Goal: Transaction & Acquisition: Obtain resource

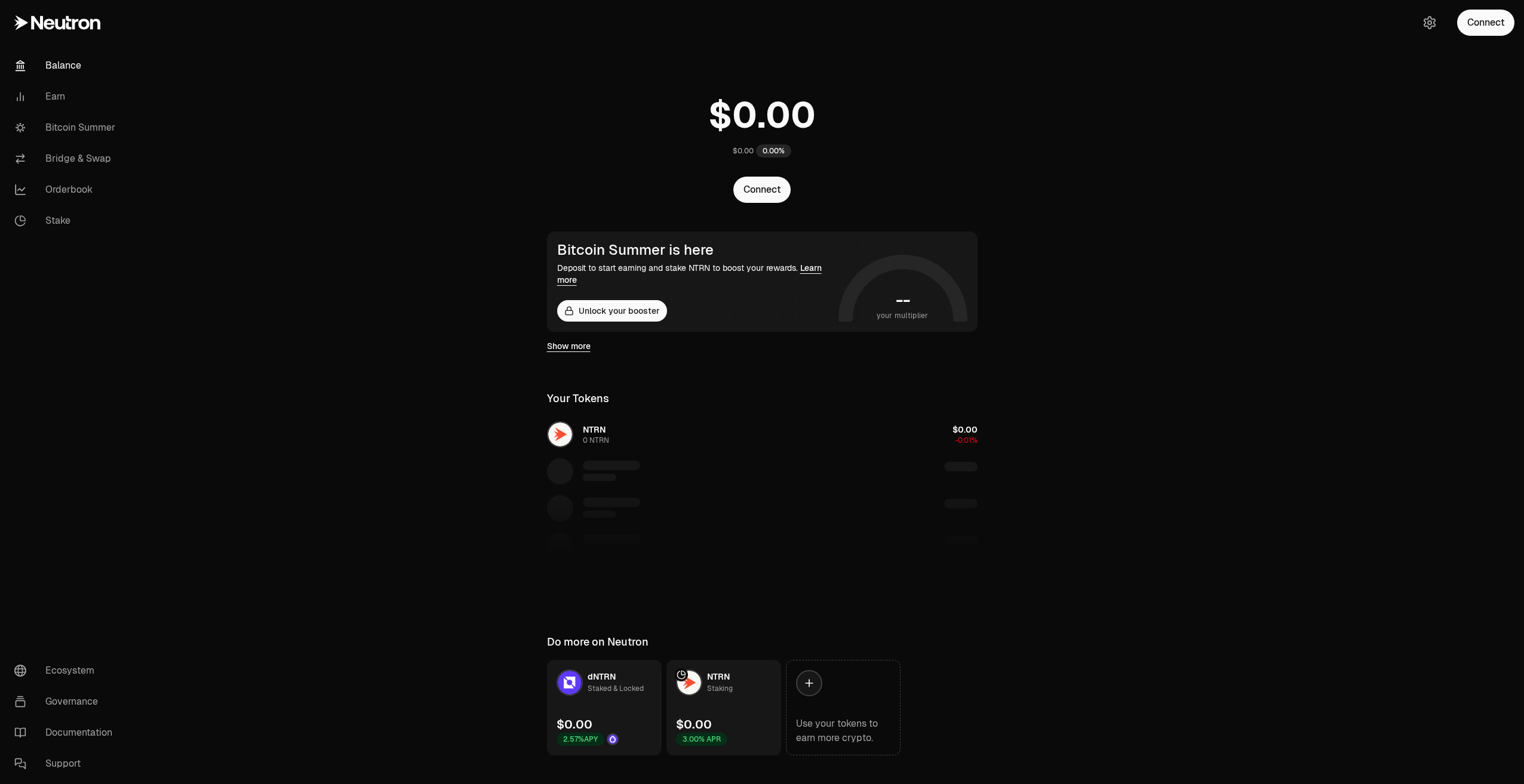
click at [1492, 38] on div "Connect" at bounding box center [1466, 22] width 114 height 46
click at [1485, 27] on button "Connect" at bounding box center [1485, 22] width 57 height 26
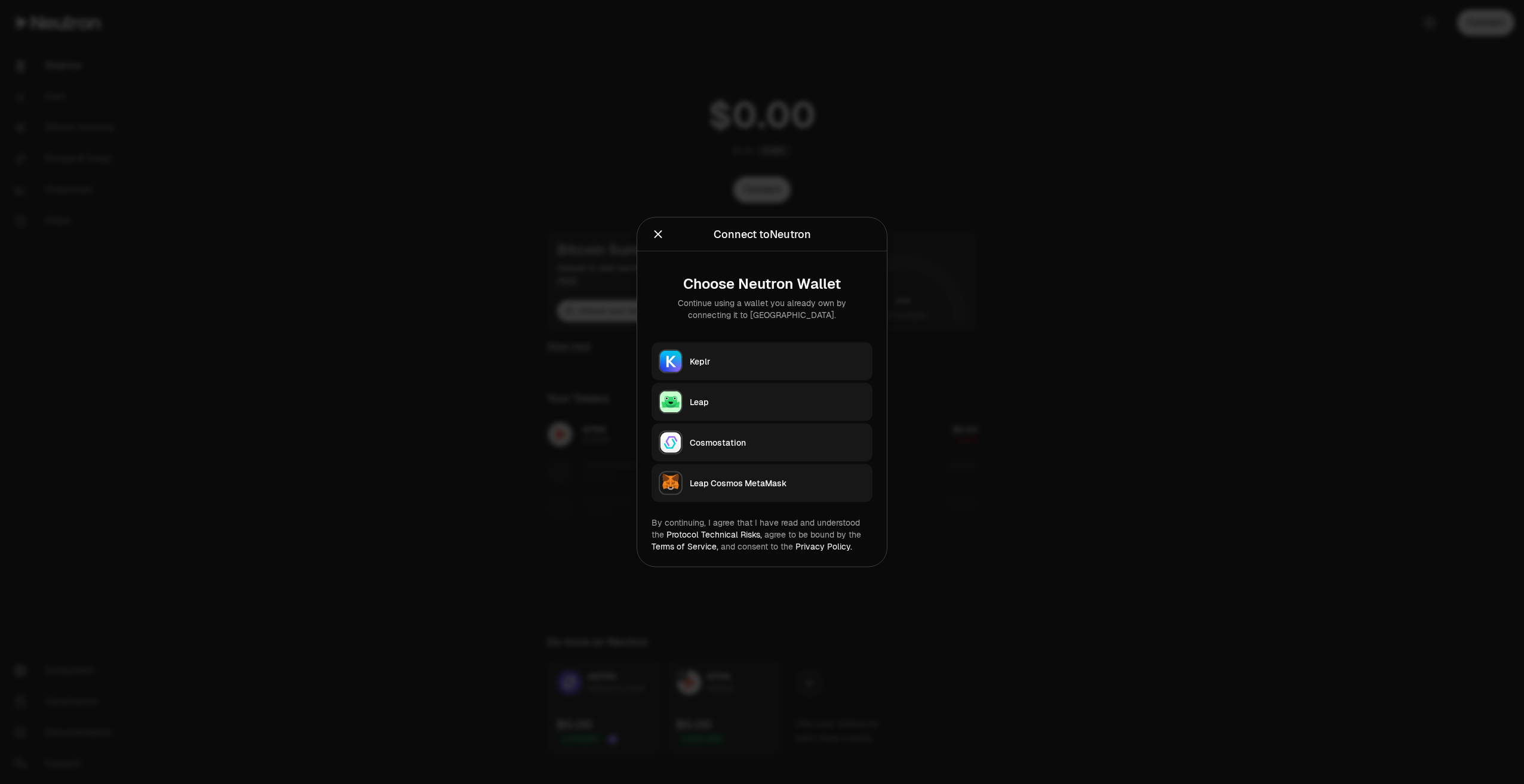
click at [734, 352] on button "Keplr" at bounding box center [762, 361] width 221 height 38
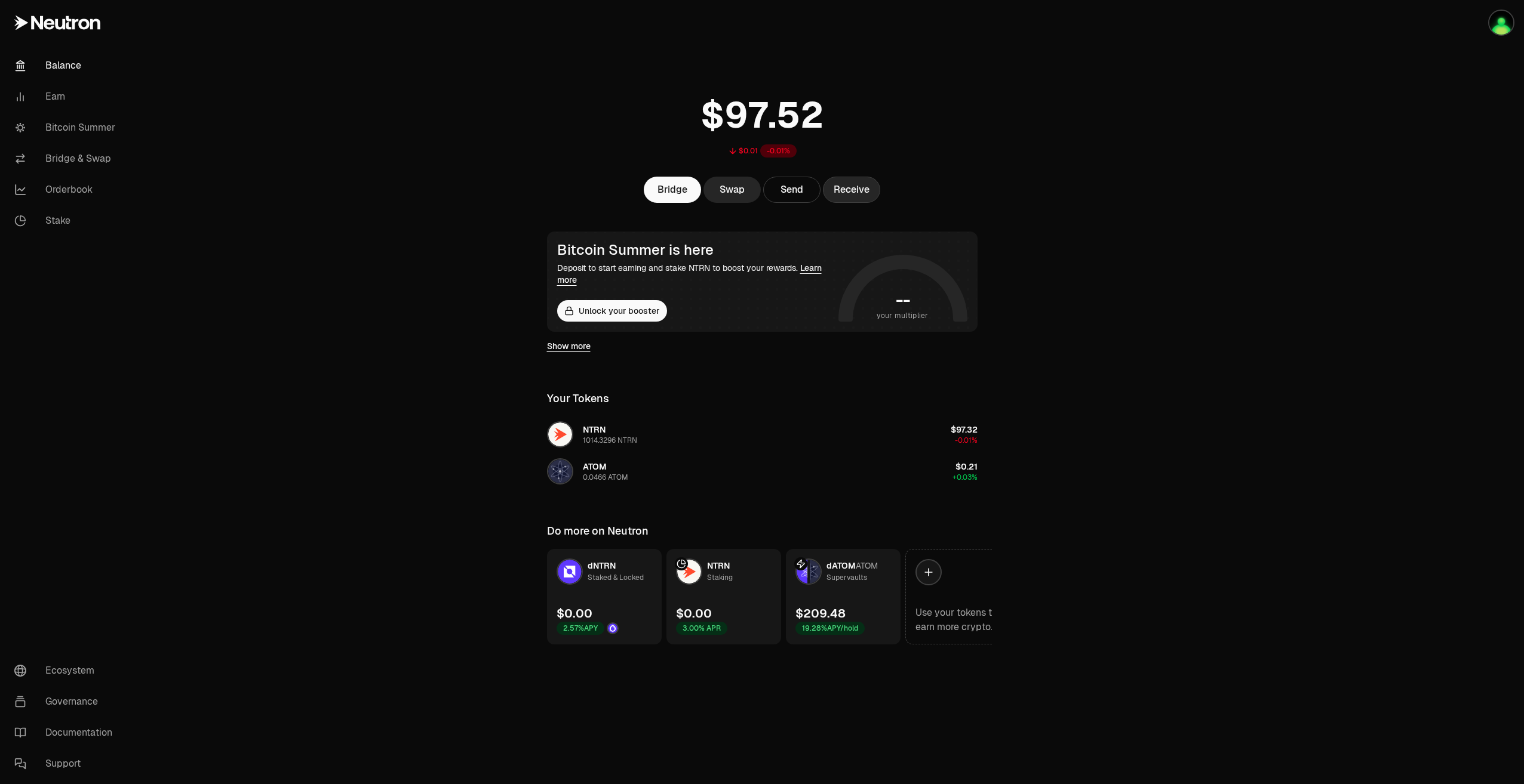
click at [856, 195] on button "Receive" at bounding box center [851, 189] width 57 height 26
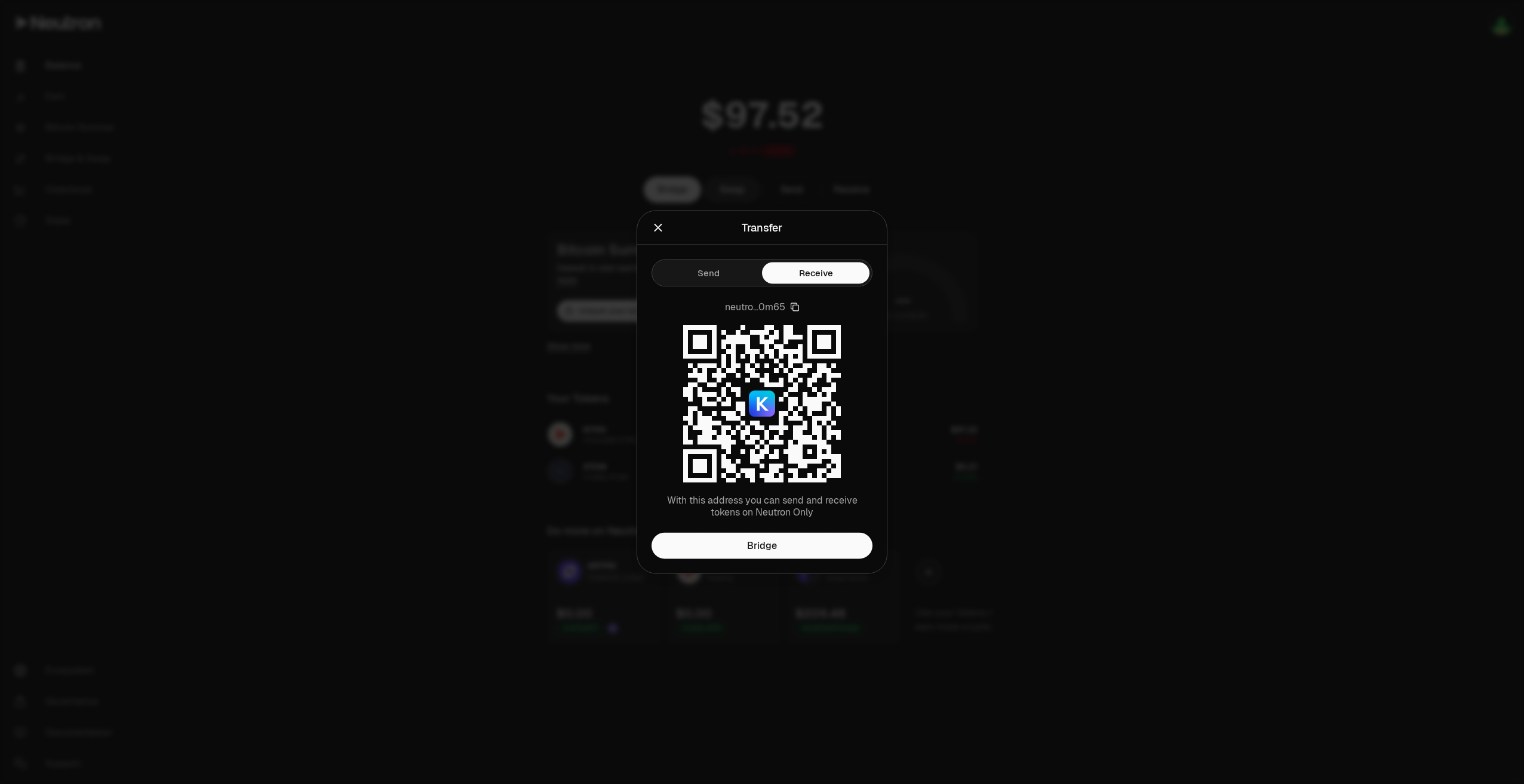
click at [656, 231] on icon "Close" at bounding box center [658, 227] width 13 height 13
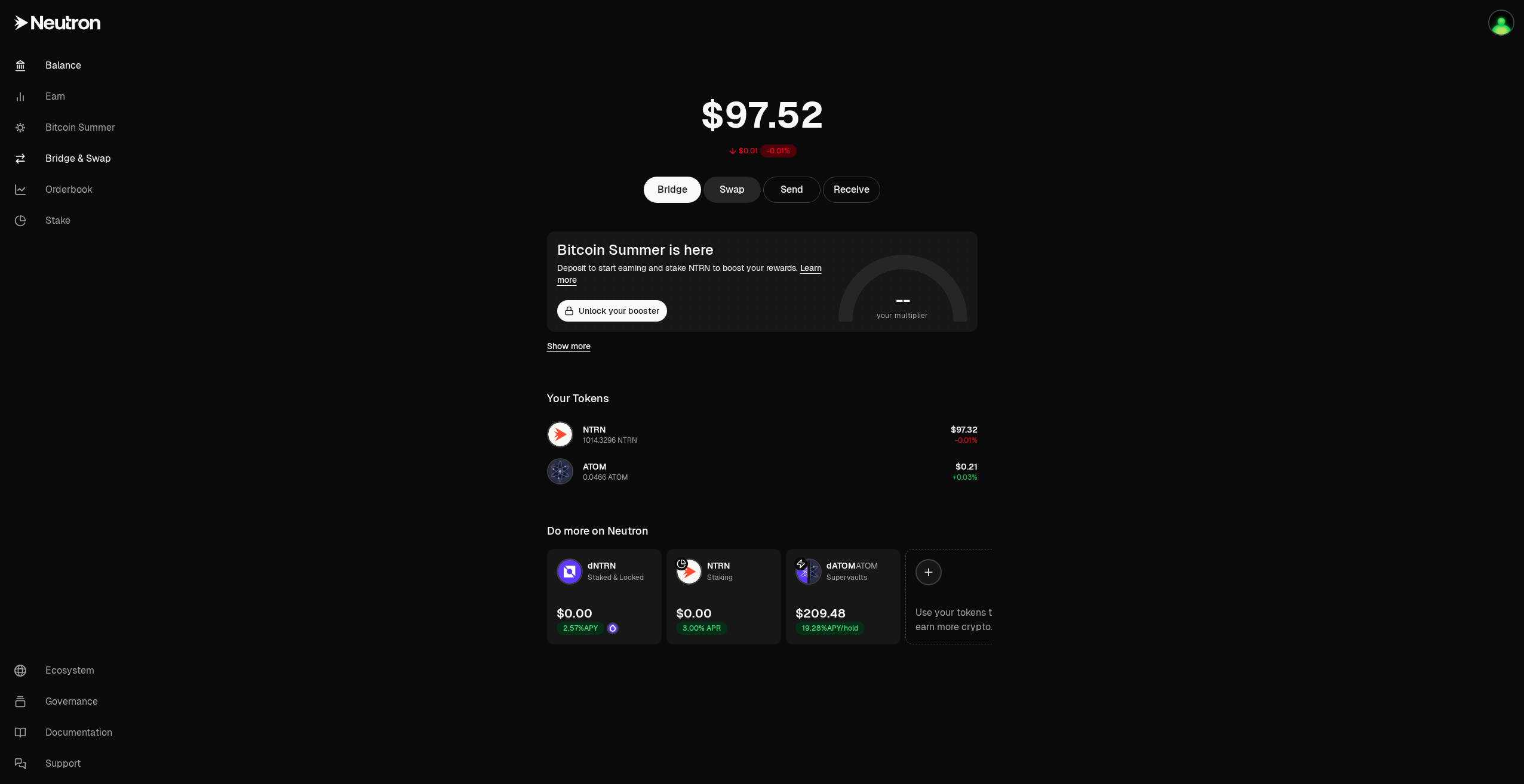
click at [67, 161] on link "Bridge & Swap" at bounding box center [67, 159] width 125 height 31
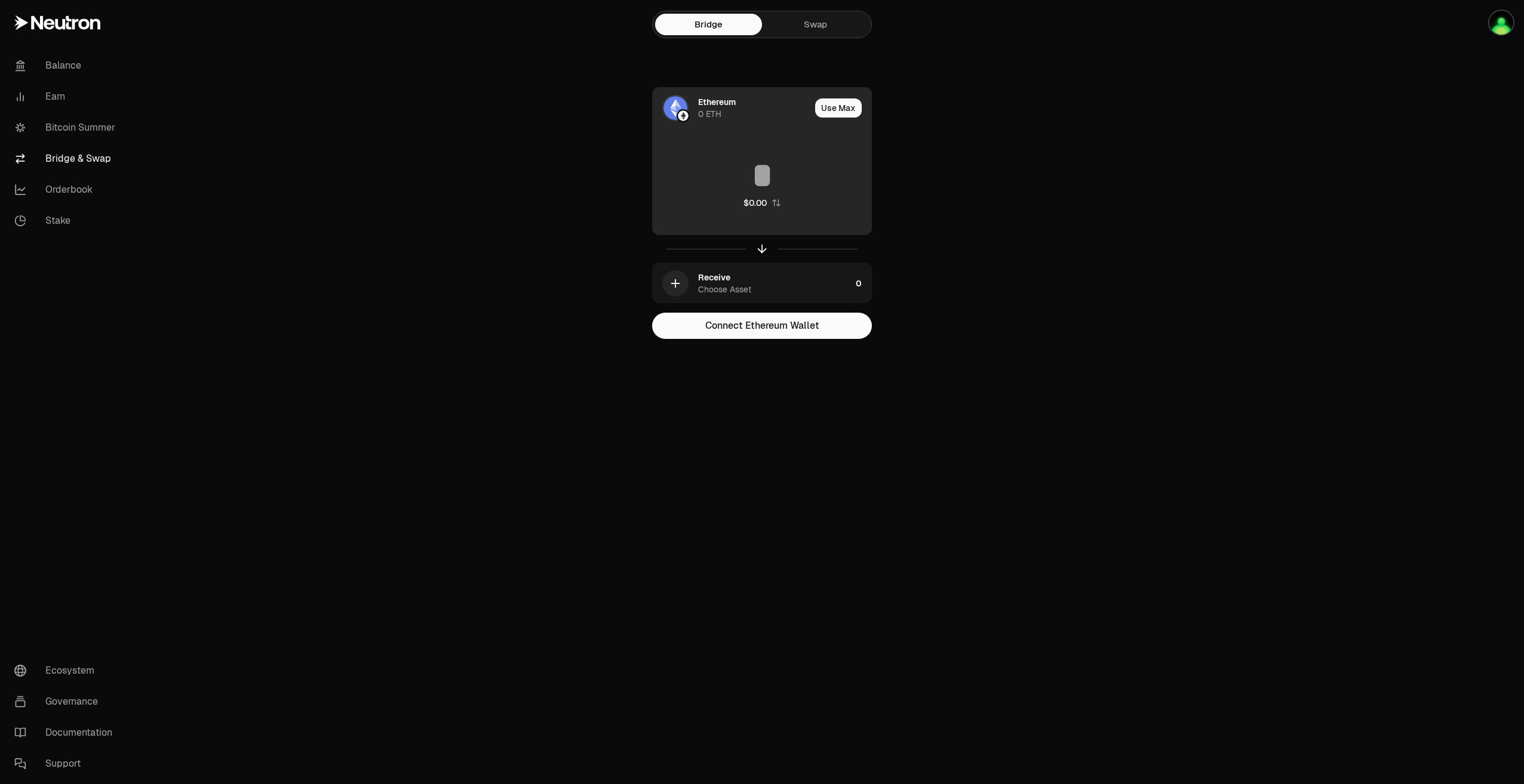
click at [707, 108] on div "0 ETH" at bounding box center [709, 114] width 23 height 12
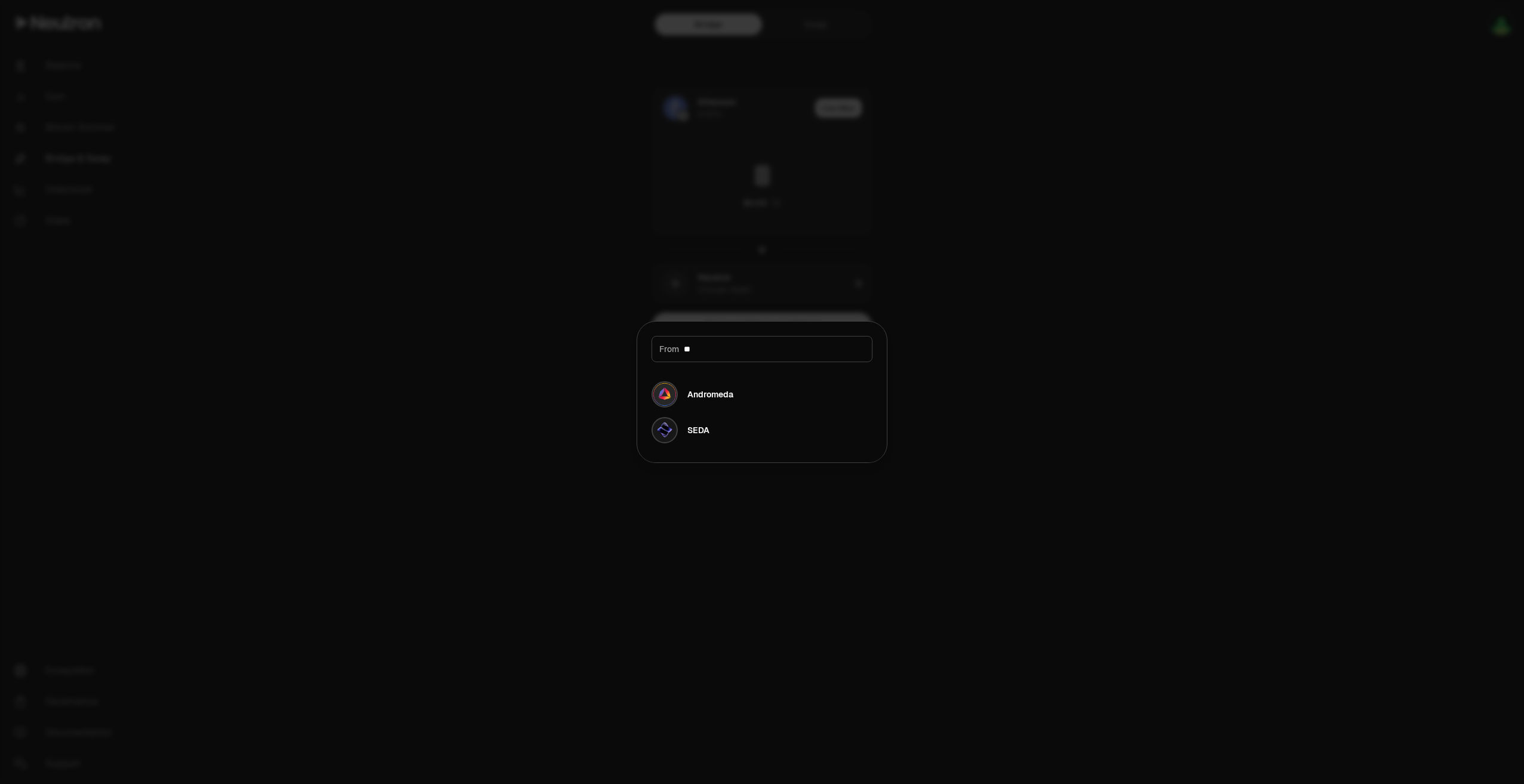
type input "*"
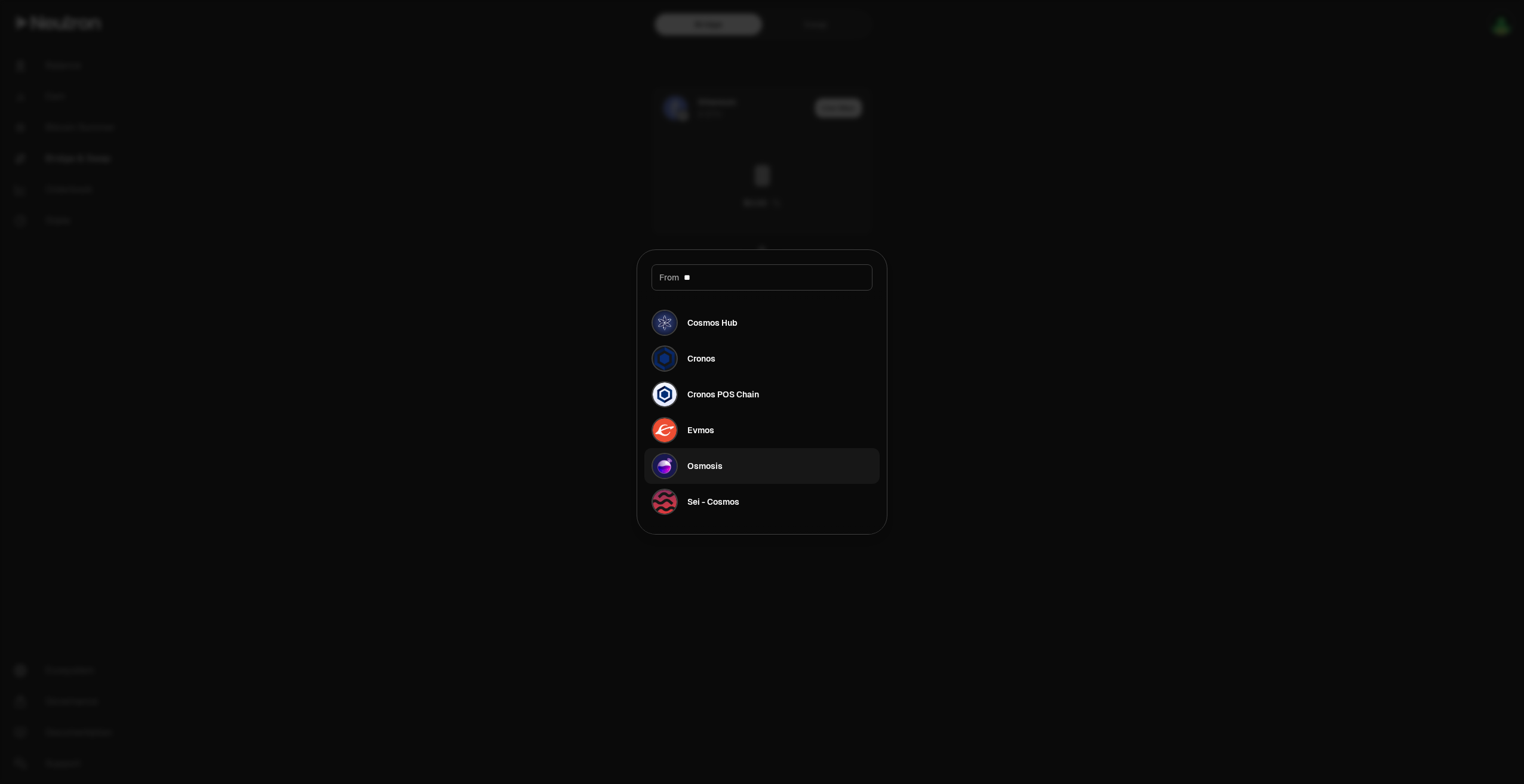
type input "**"
click at [750, 469] on button "Osmosis" at bounding box center [762, 466] width 235 height 36
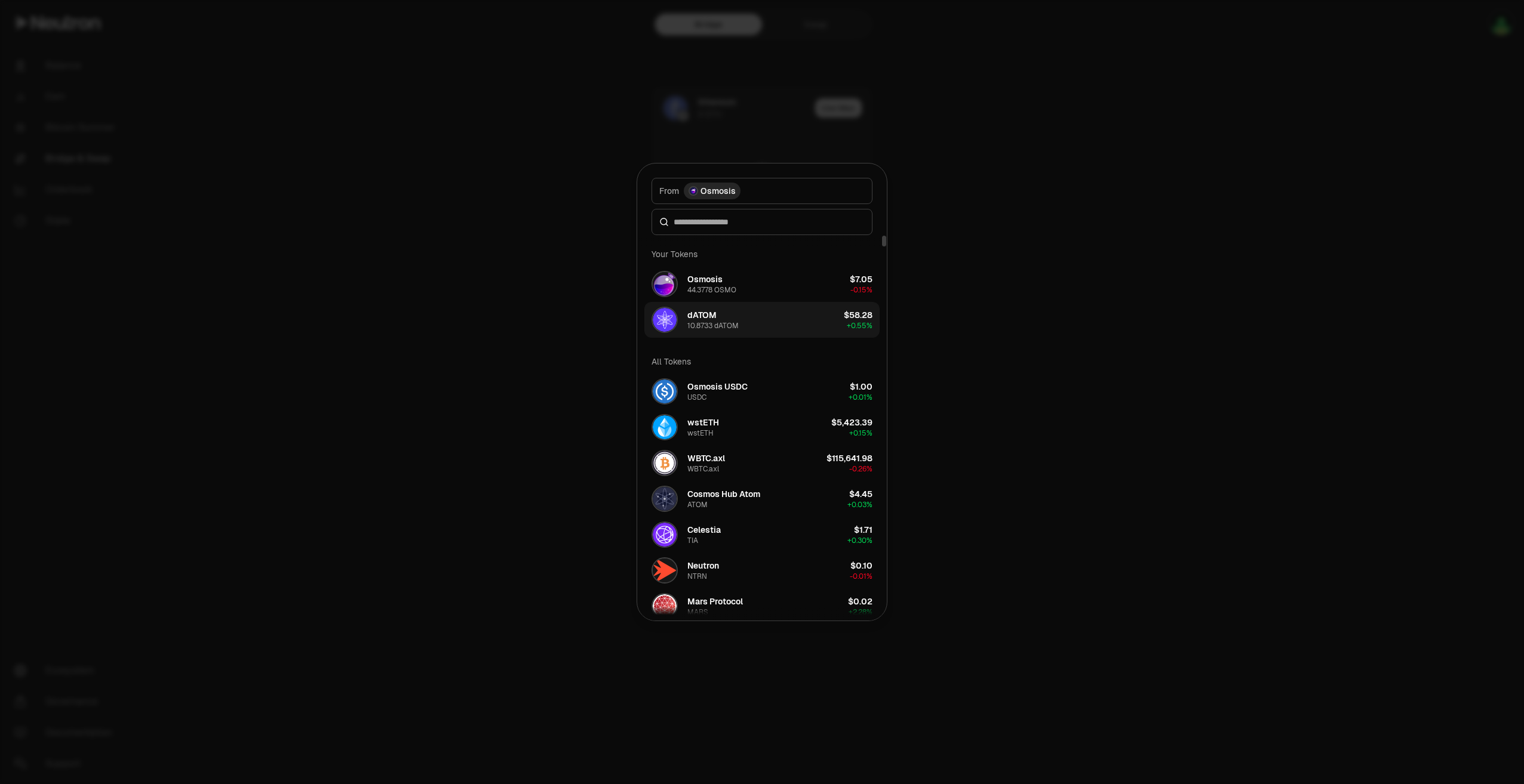
click at [752, 320] on button "dATOM 10.8733 dATOM $58.28 + 0.55%" at bounding box center [762, 320] width 235 height 36
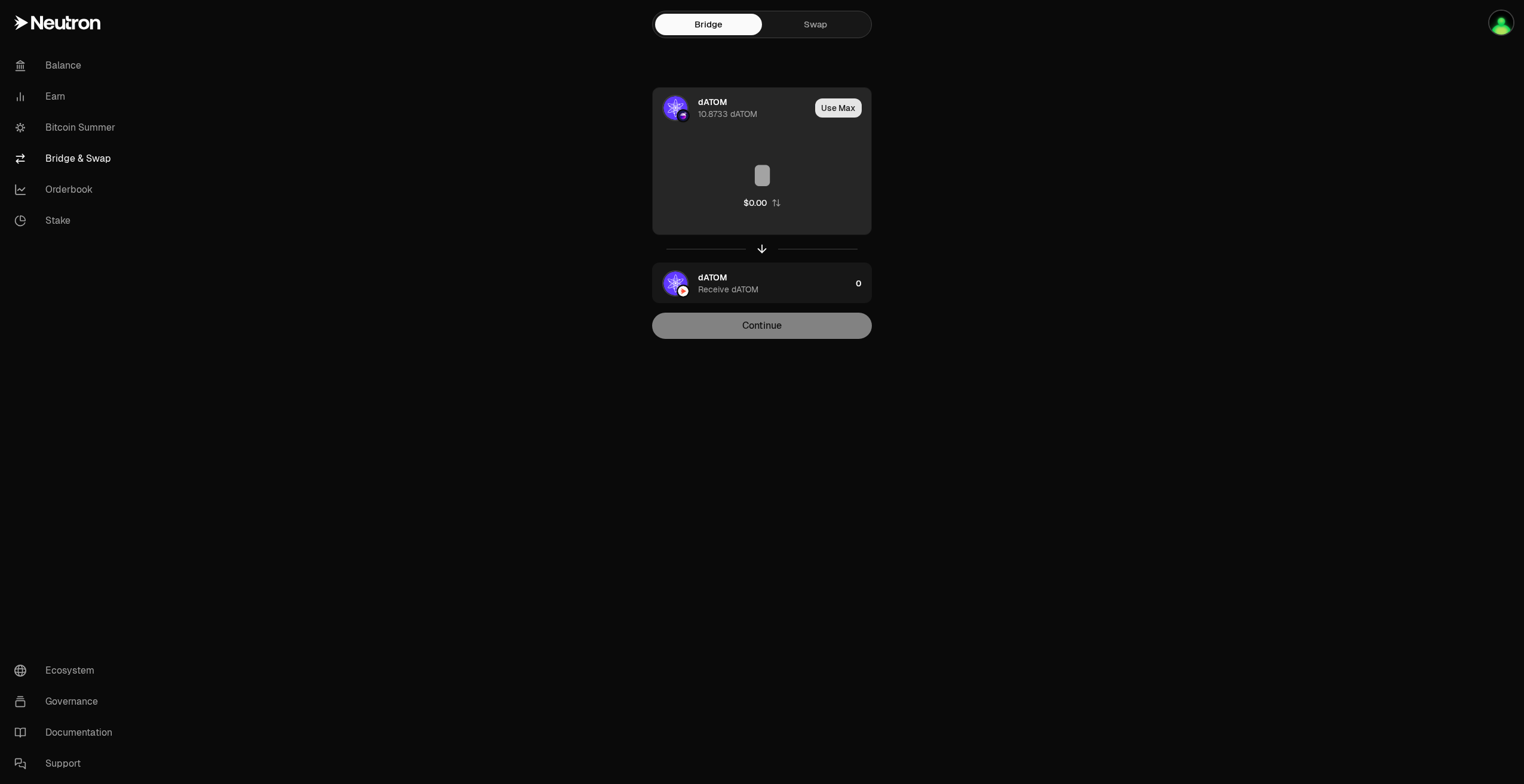
click at [841, 106] on button "Use Max" at bounding box center [838, 107] width 46 height 19
type input "*********"
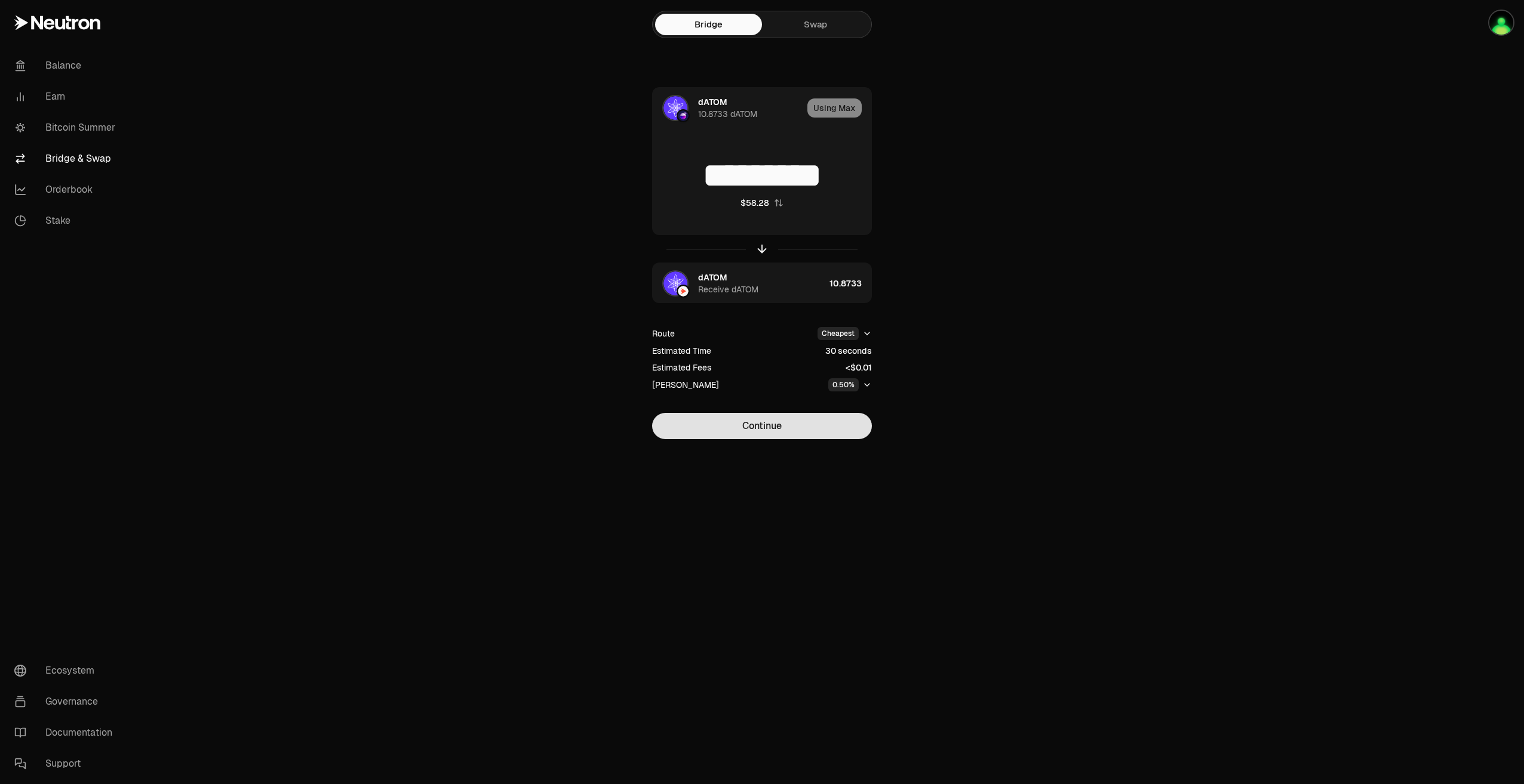
click at [808, 428] on button "Continue" at bounding box center [762, 426] width 220 height 26
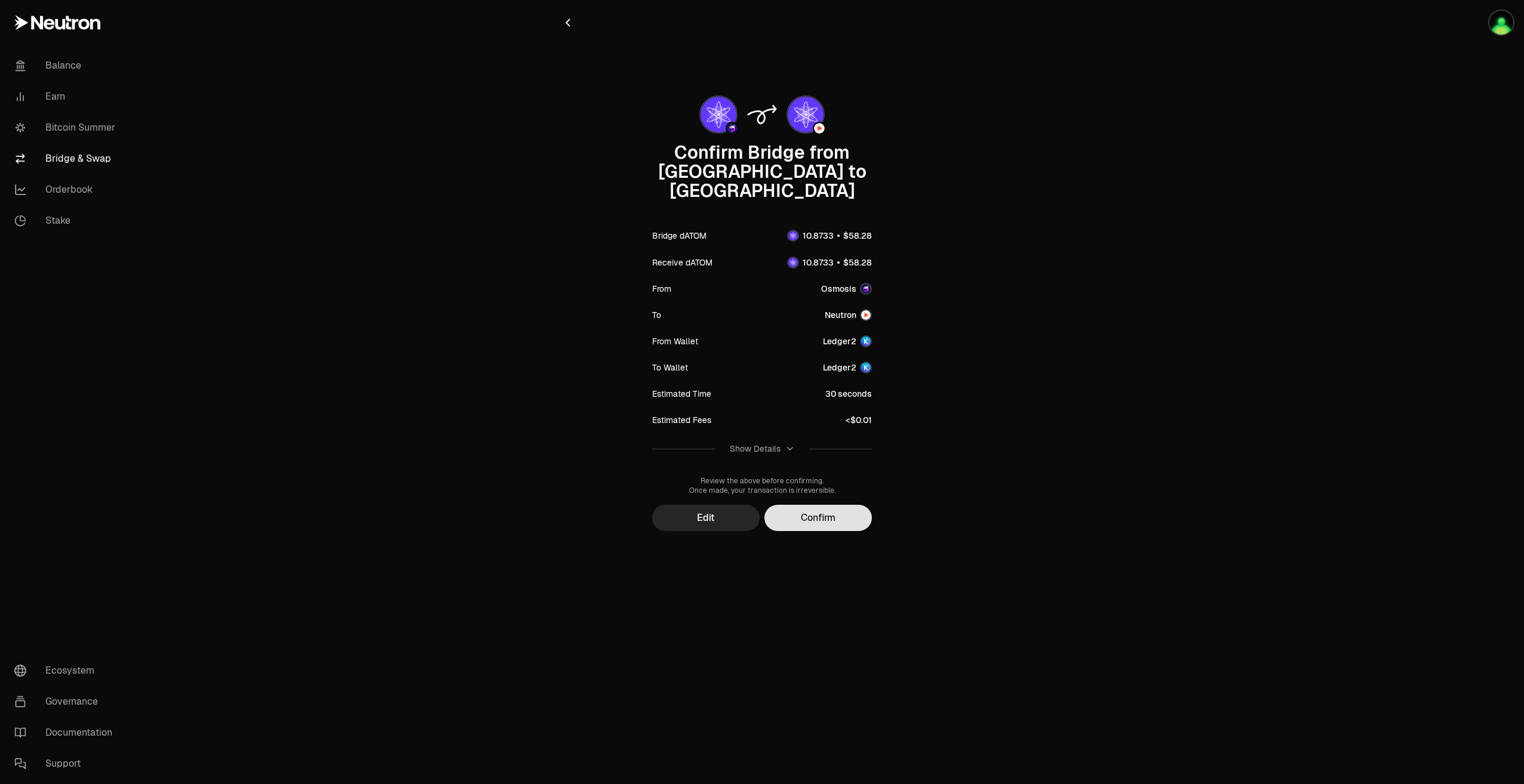
click at [832, 505] on button "Confirm" at bounding box center [818, 518] width 108 height 26
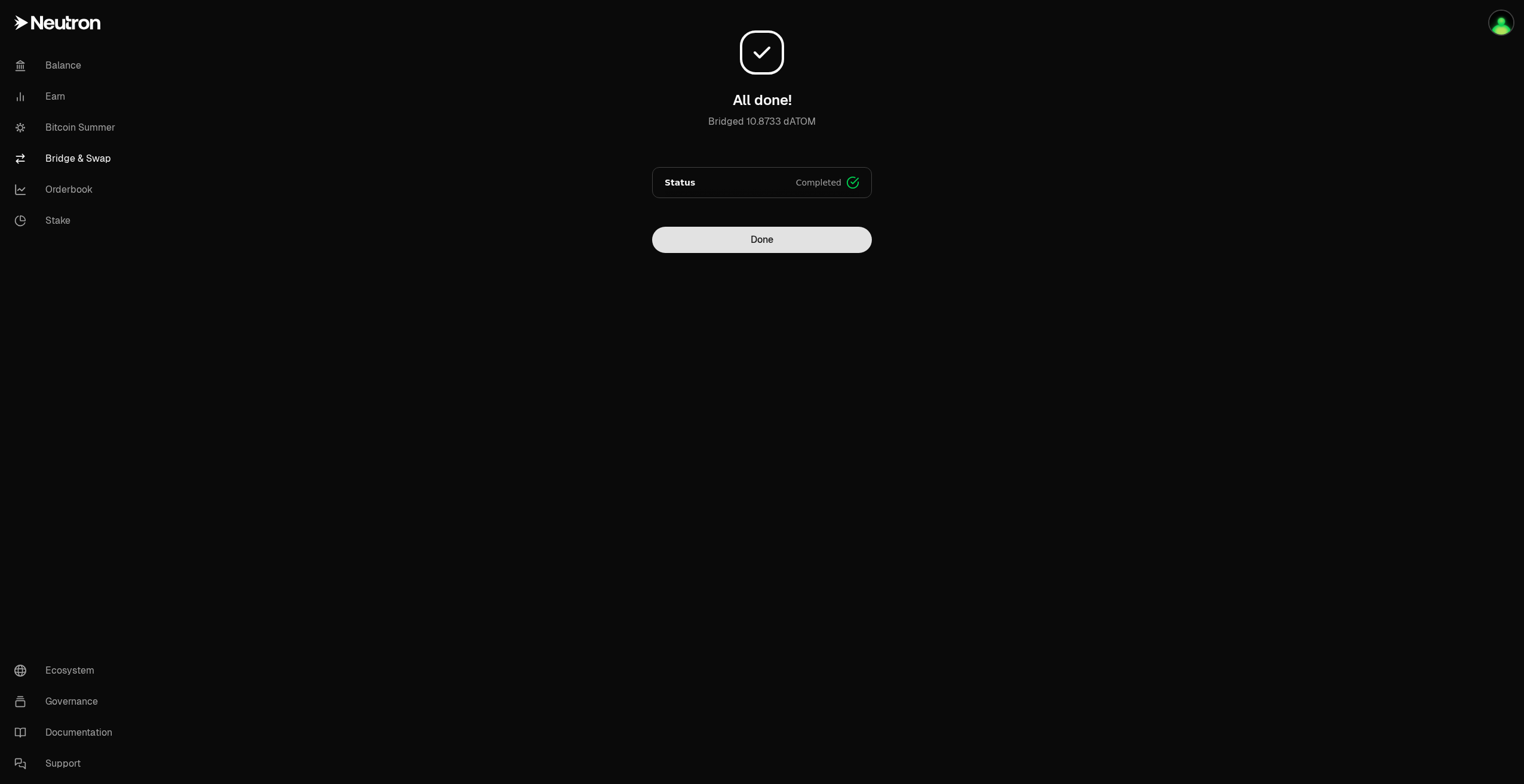
click at [779, 245] on button "Done" at bounding box center [762, 240] width 220 height 26
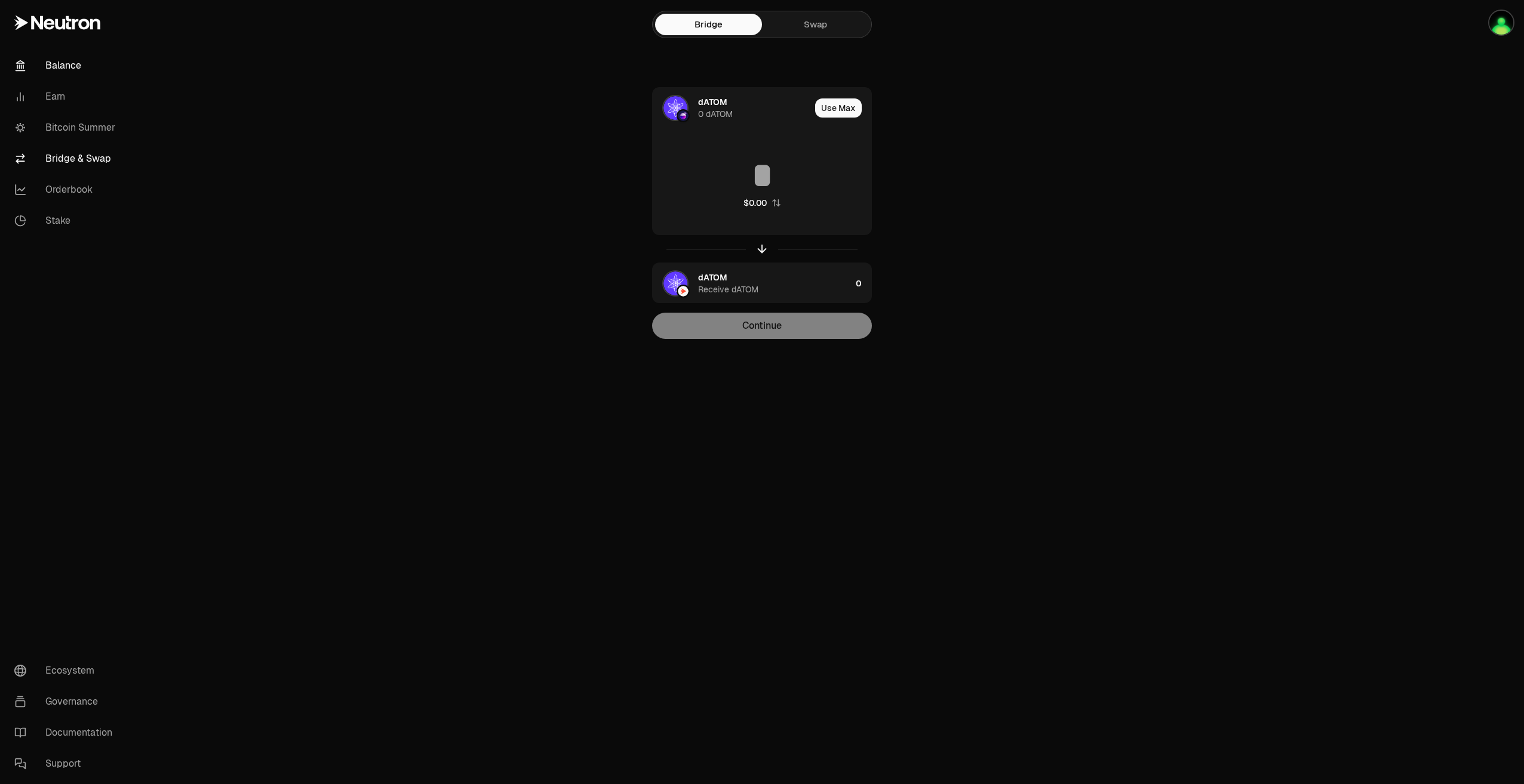
click at [66, 70] on link "Balance" at bounding box center [67, 66] width 125 height 31
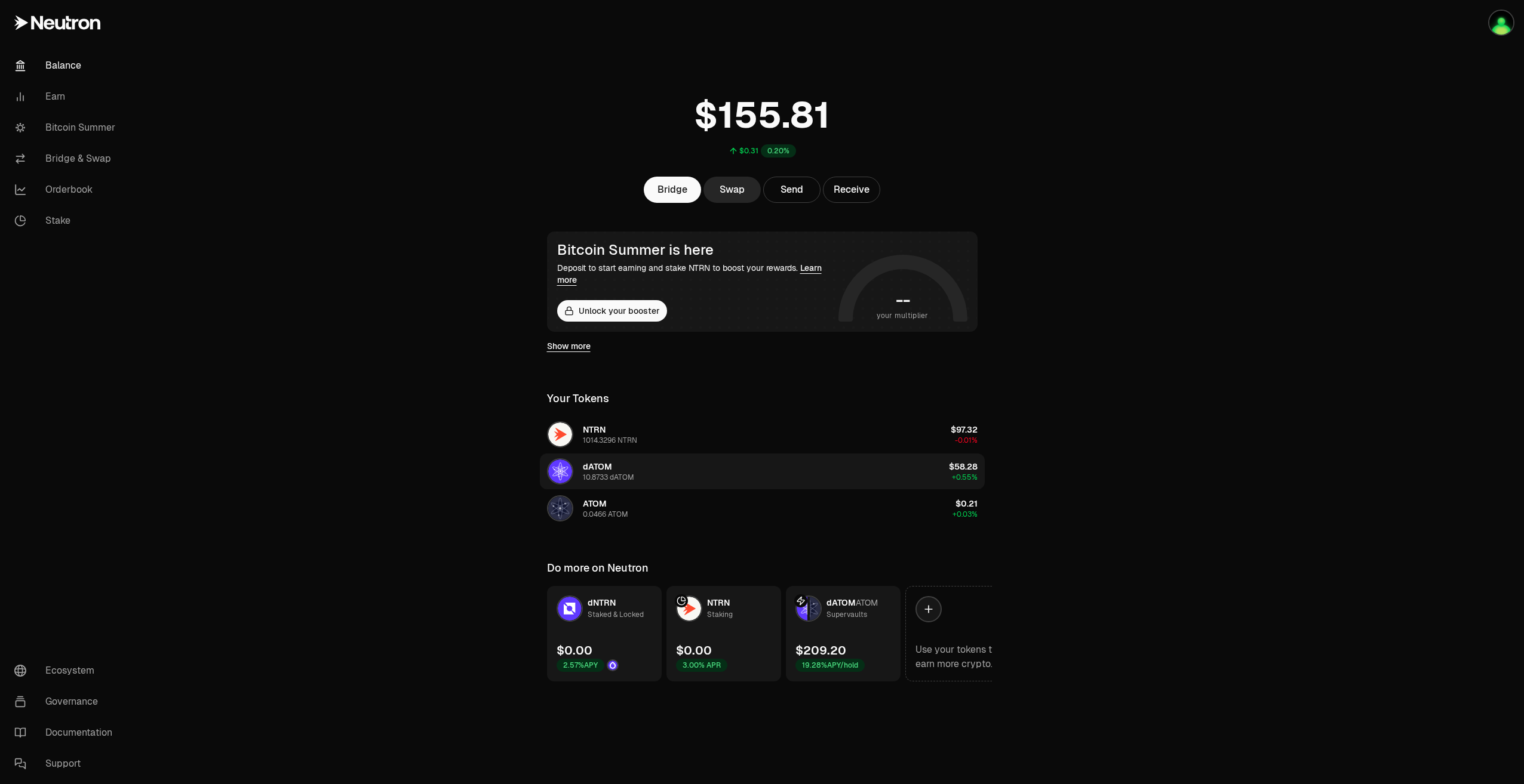
click at [603, 467] on span "dATOM" at bounding box center [597, 467] width 29 height 11
click at [826, 617] on div "Supervaults" at bounding box center [846, 614] width 40 height 12
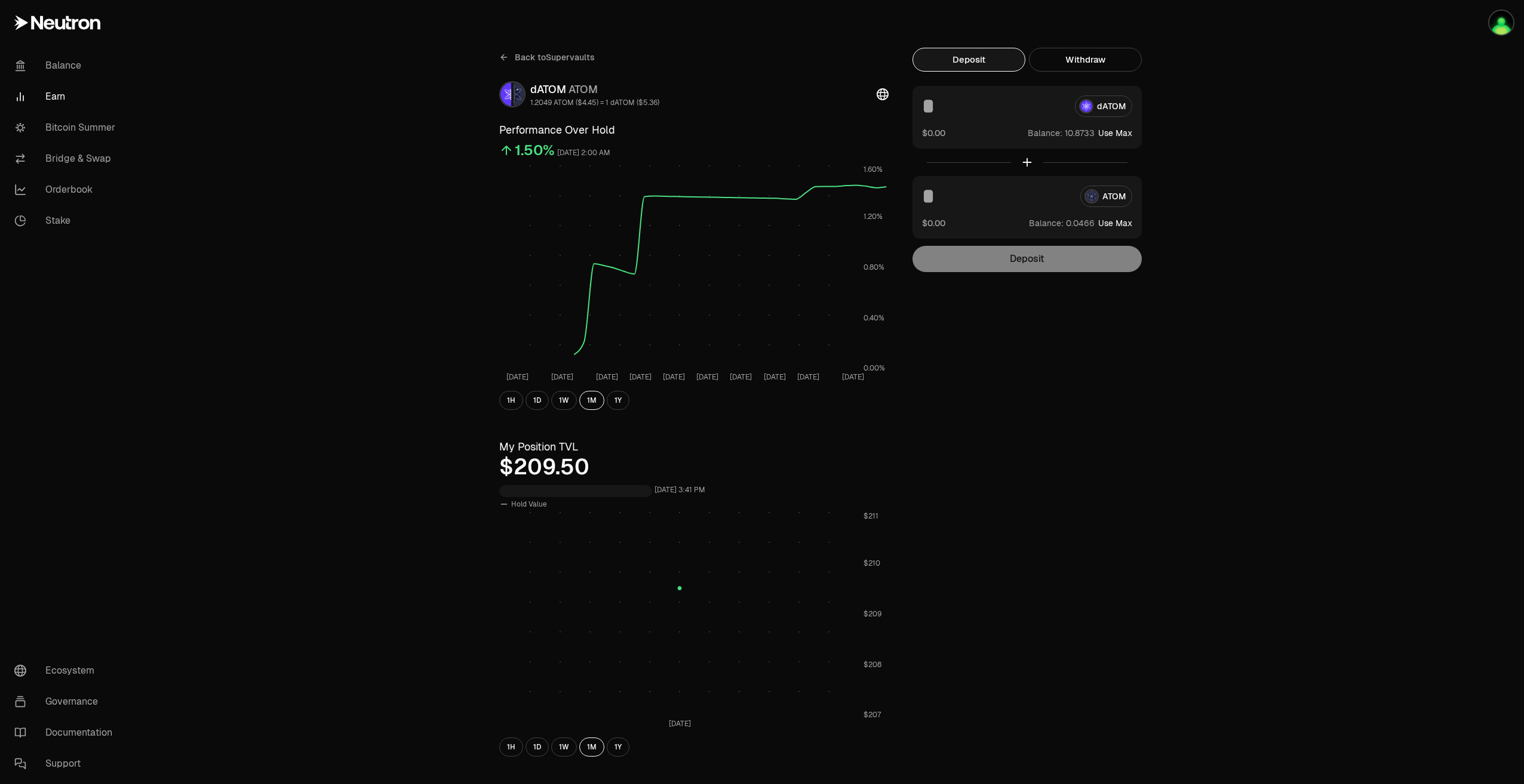
click at [964, 110] on input at bounding box center [993, 106] width 143 height 22
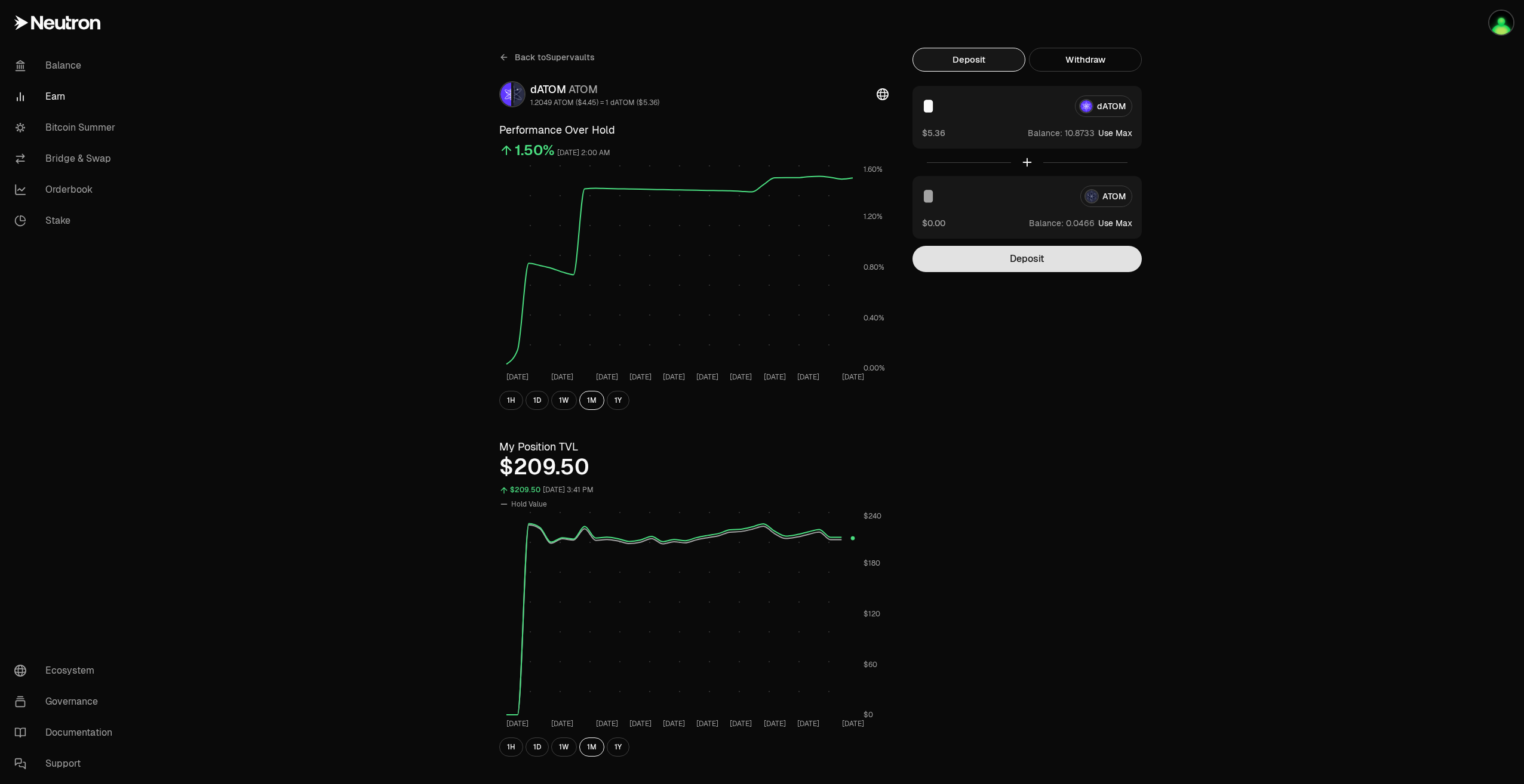
click at [1002, 257] on button "Deposit" at bounding box center [1027, 259] width 229 height 26
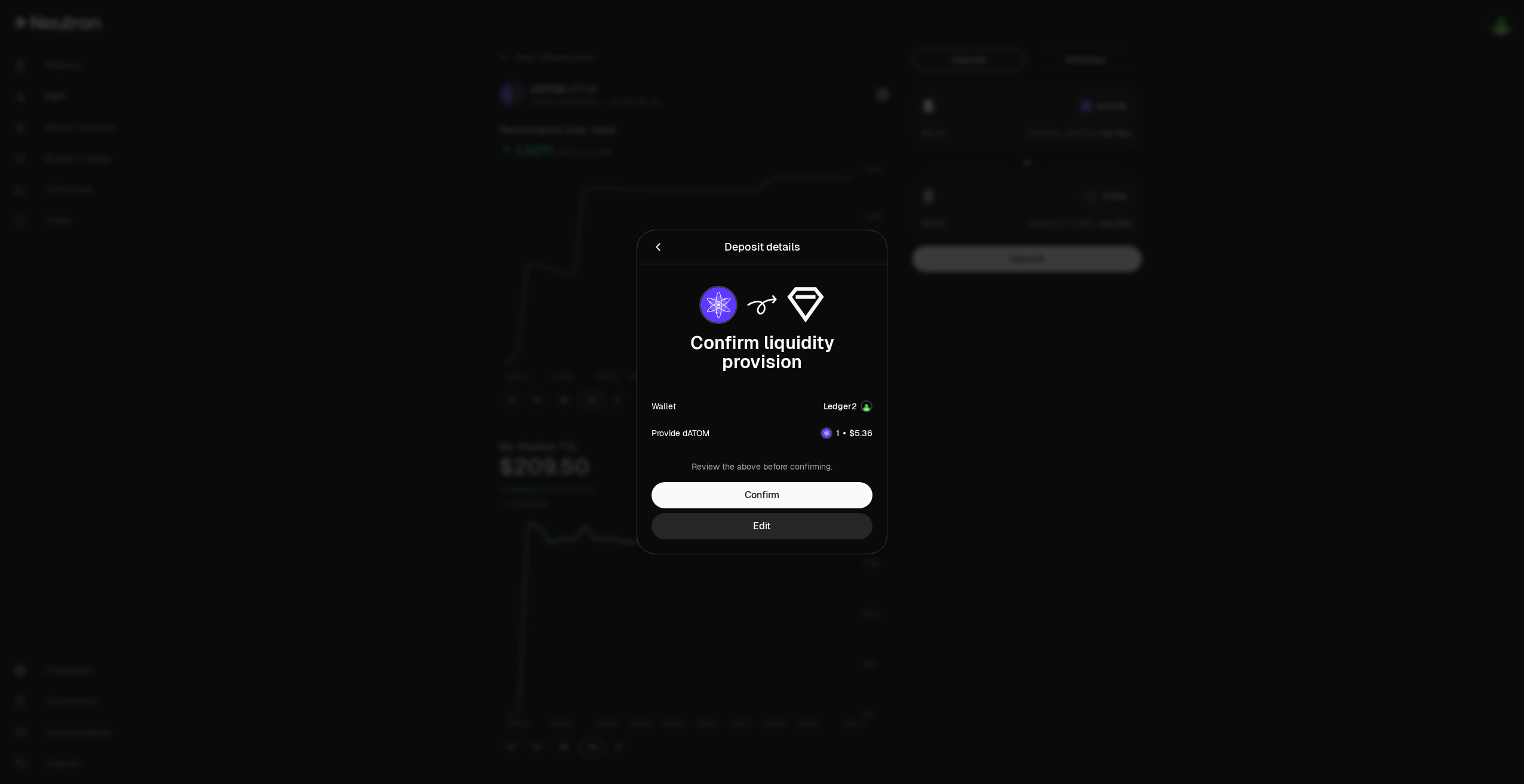
click at [657, 250] on icon "Back" at bounding box center [658, 247] width 13 height 13
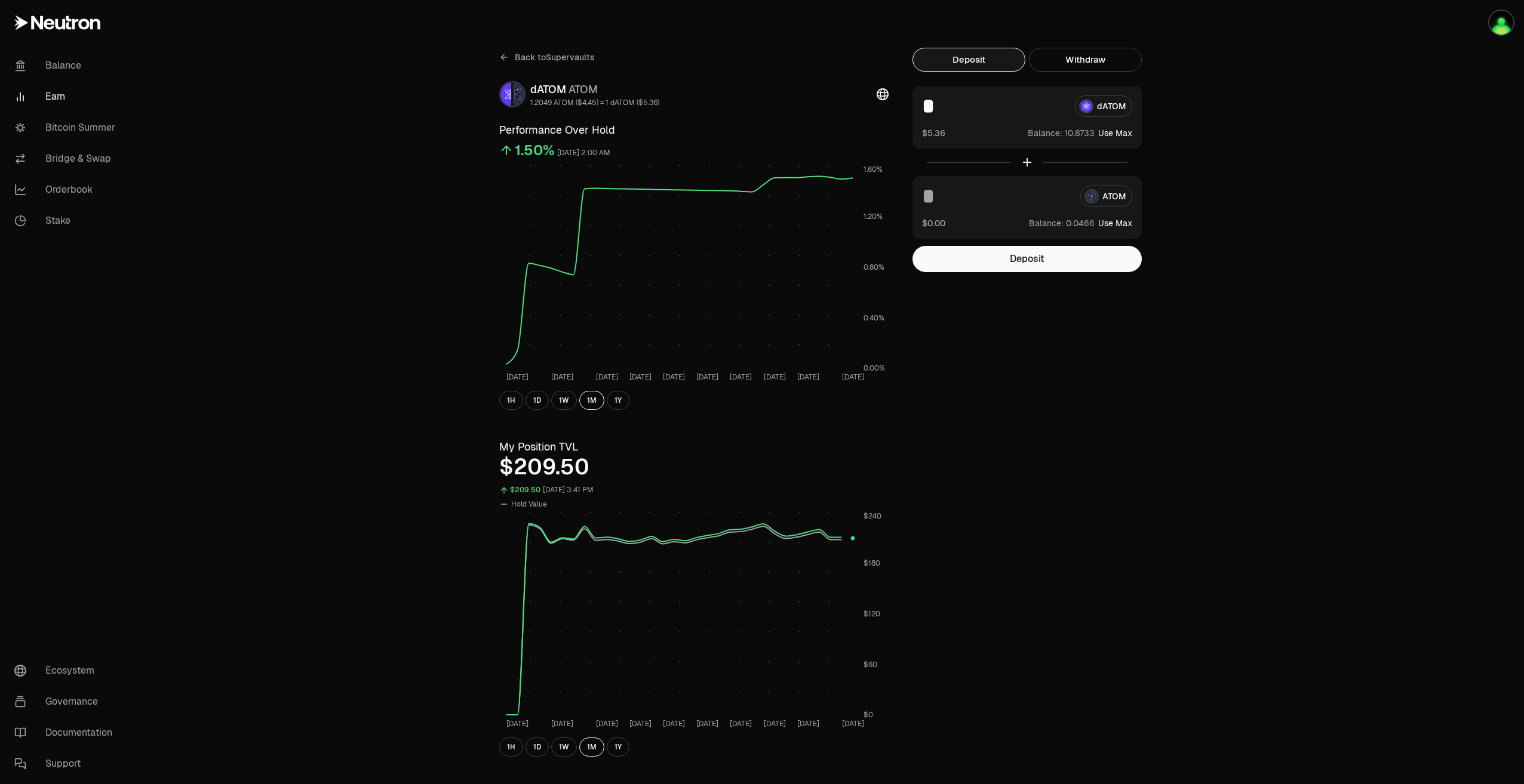
click at [943, 112] on input "*" at bounding box center [993, 106] width 143 height 22
type input "**"
click at [994, 257] on button "Deposit" at bounding box center [1027, 259] width 229 height 26
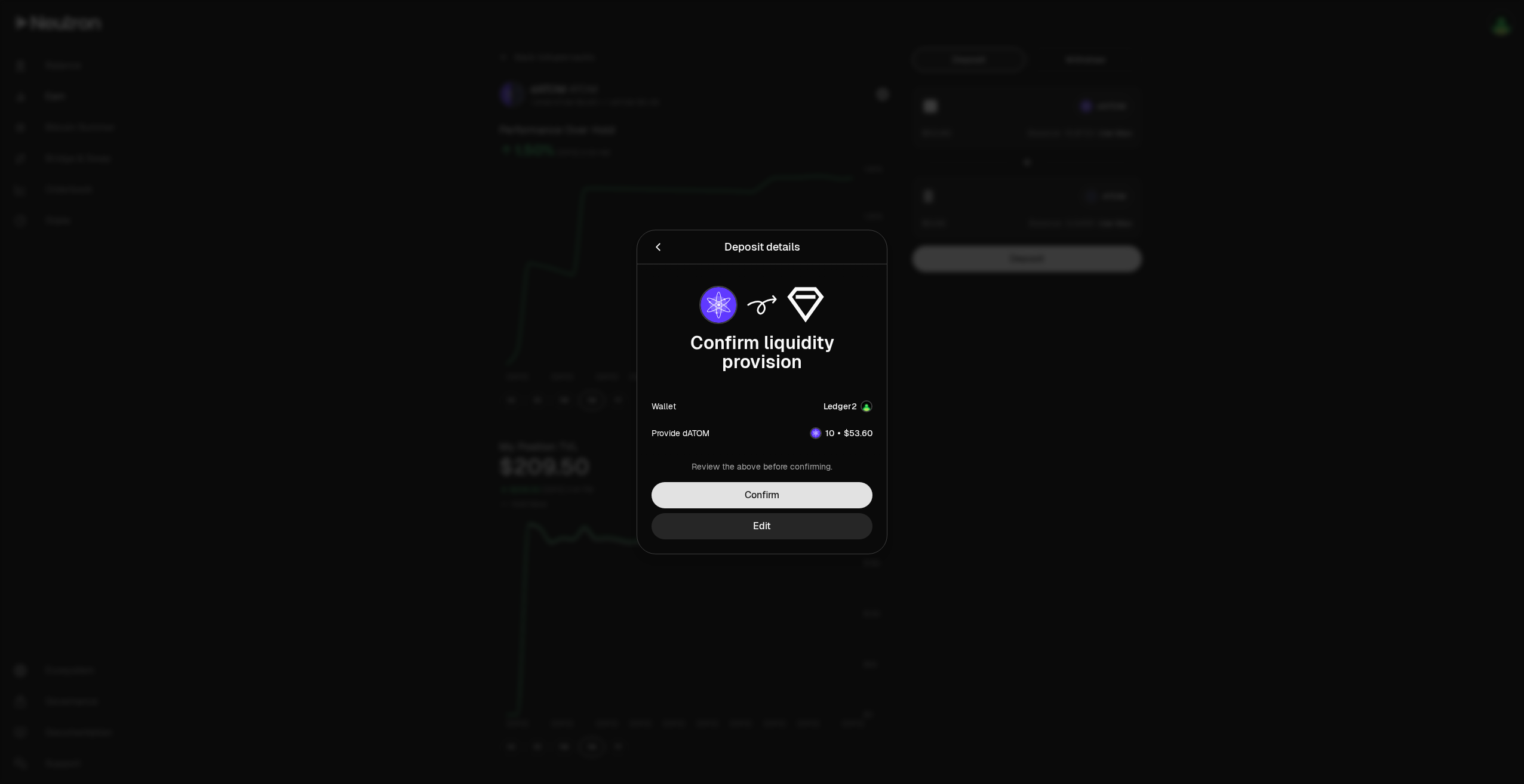
click at [776, 501] on button "Confirm" at bounding box center [762, 496] width 221 height 26
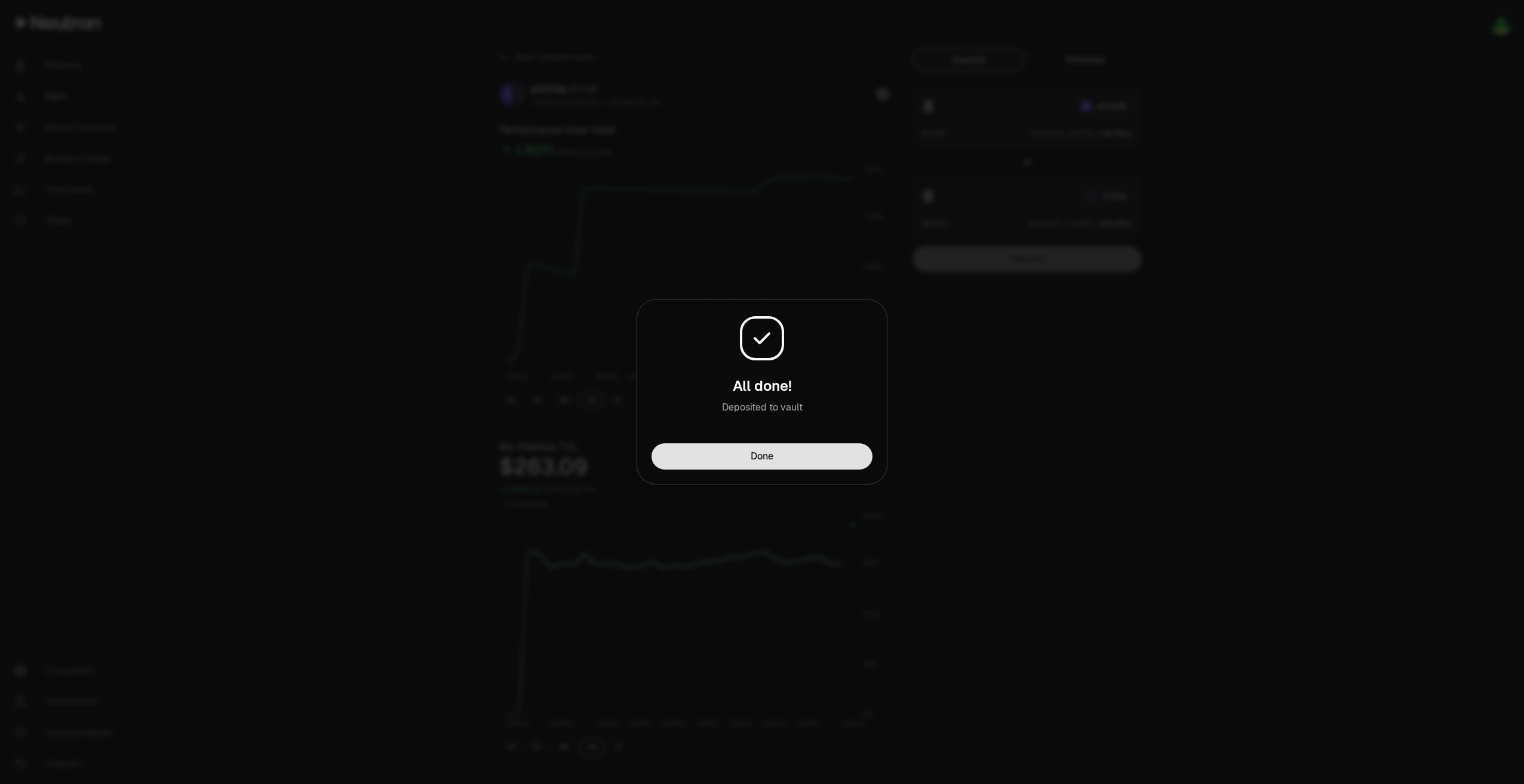
click at [743, 459] on button "Done" at bounding box center [762, 456] width 221 height 26
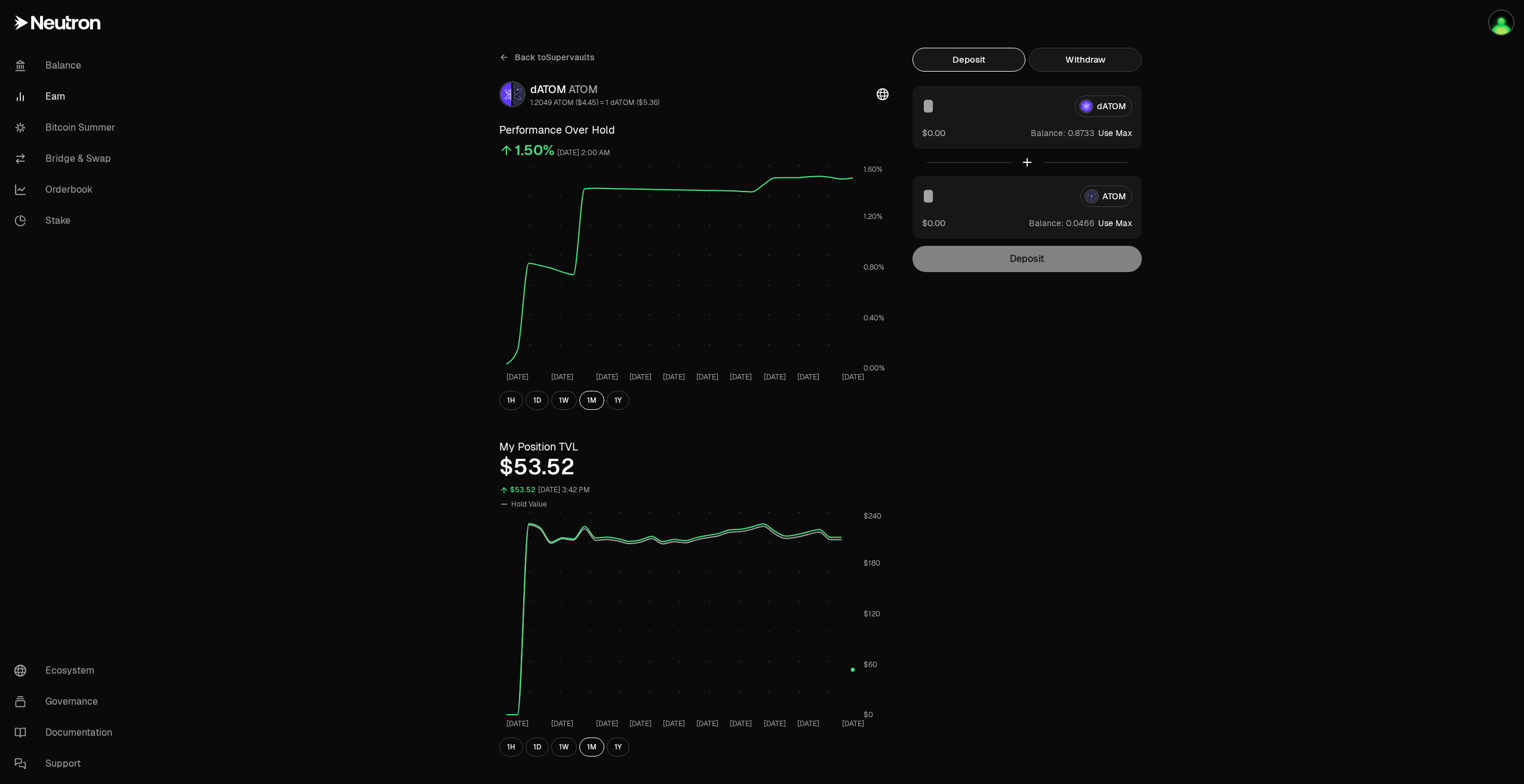
click at [1105, 67] on button "Withdraw" at bounding box center [1085, 60] width 113 height 24
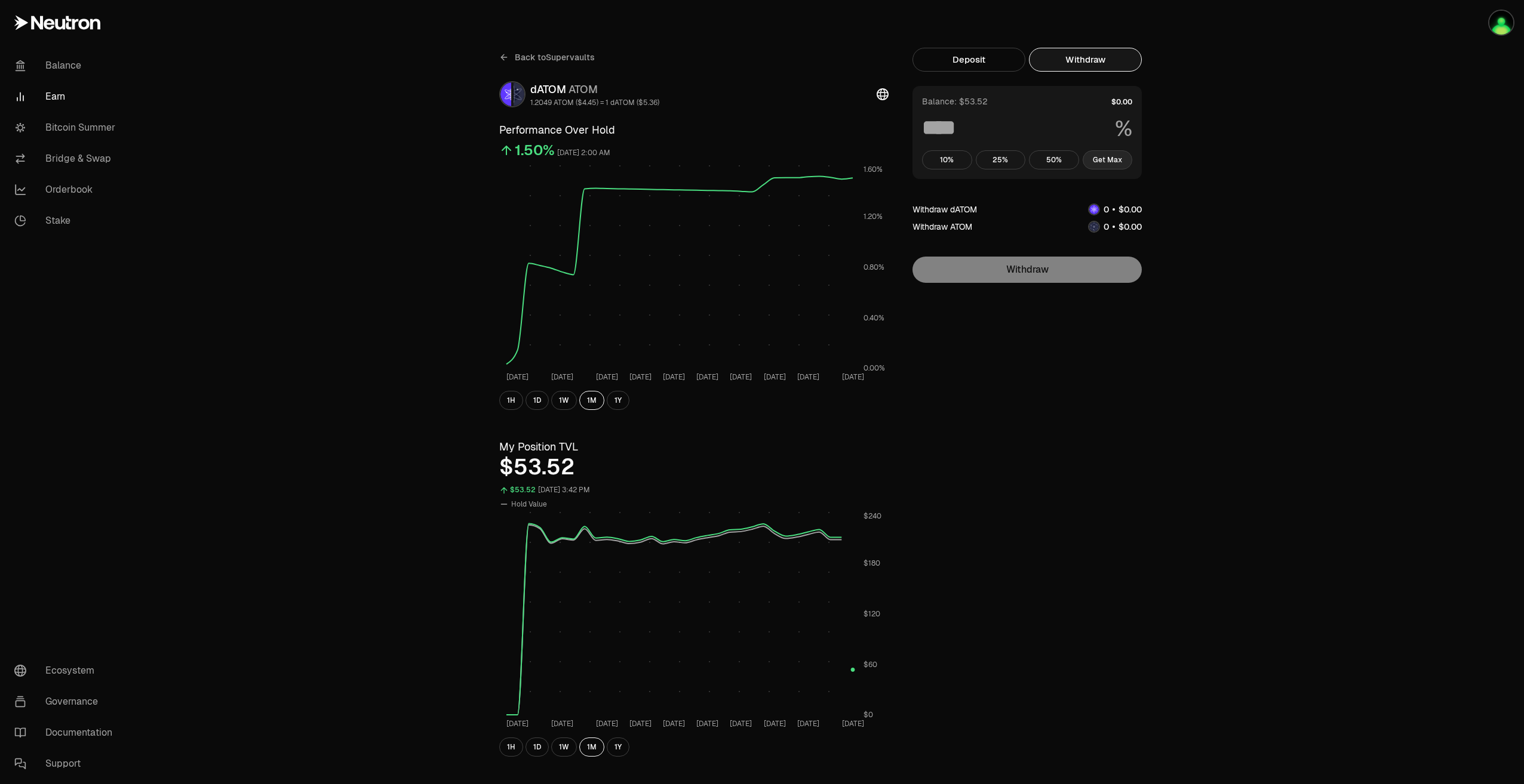
click at [1096, 159] on button "Get Max" at bounding box center [1107, 159] width 50 height 19
type input "***"
click at [527, 60] on span "Back to Supervaults" at bounding box center [554, 56] width 80 height 12
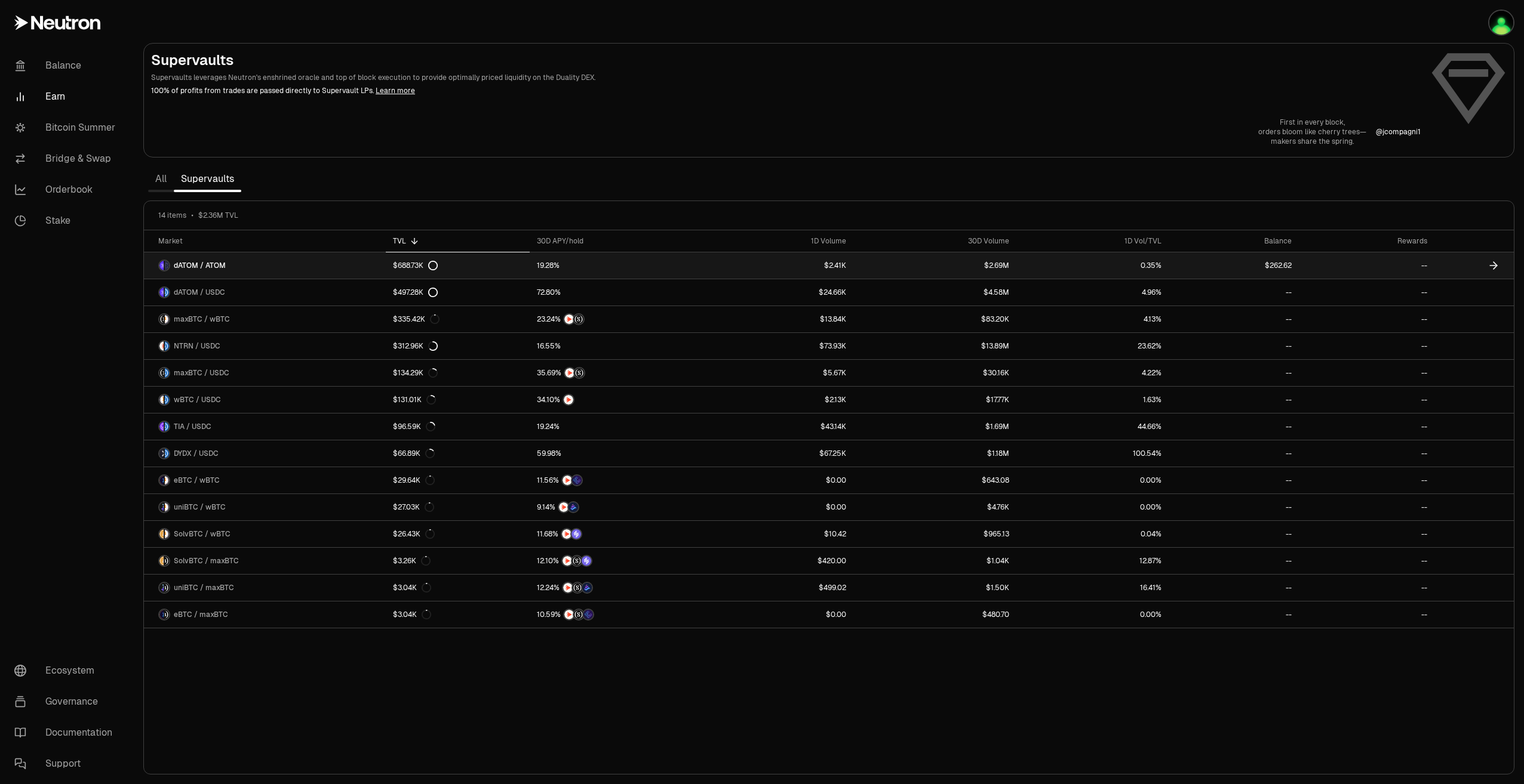
click at [227, 261] on link "dATOM / ATOM" at bounding box center [265, 265] width 242 height 26
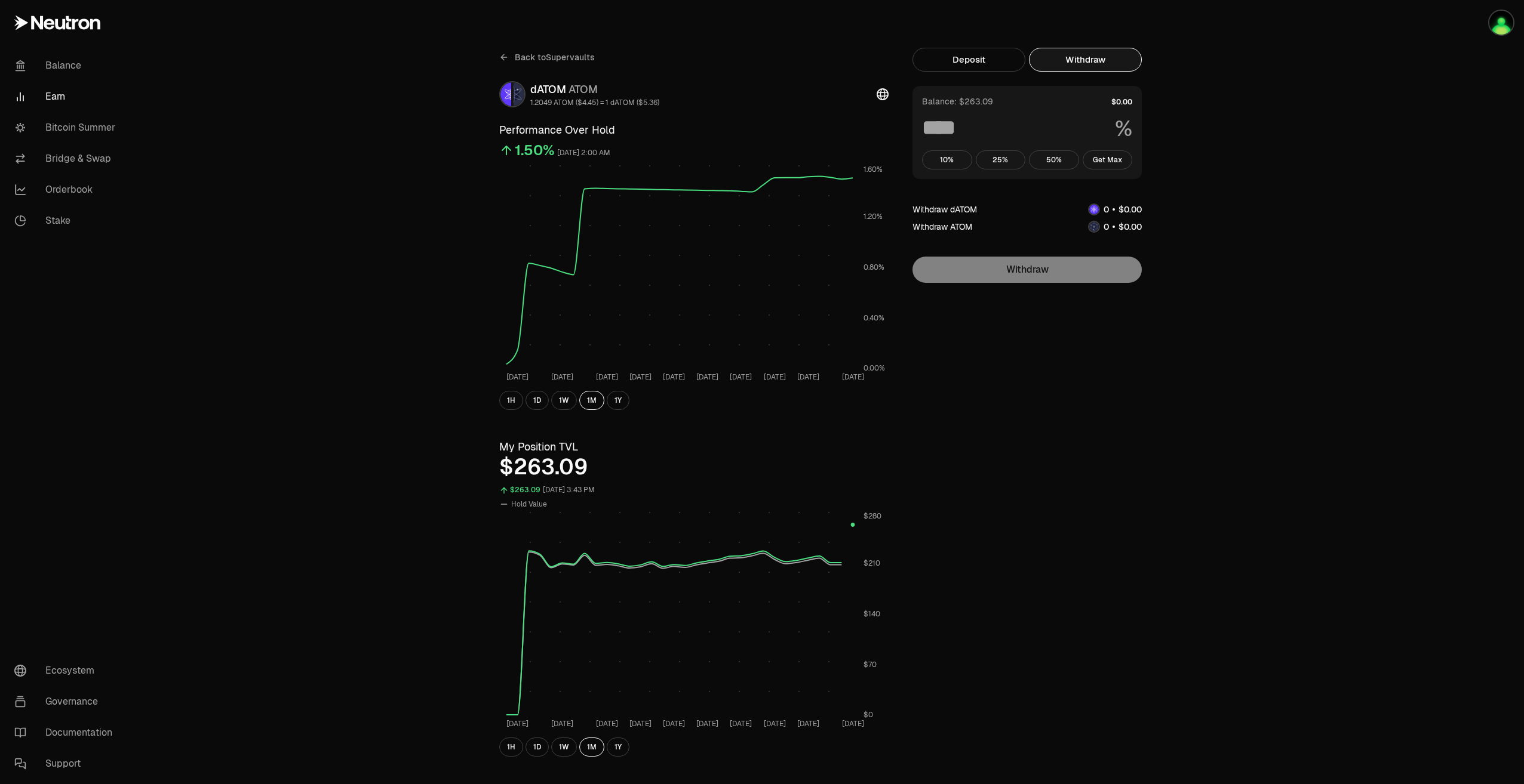
click at [1058, 66] on button "Withdraw" at bounding box center [1085, 60] width 113 height 24
click at [1108, 161] on button "Get Max" at bounding box center [1107, 159] width 50 height 19
type input "***"
click at [974, 59] on button "Deposit" at bounding box center [969, 60] width 113 height 24
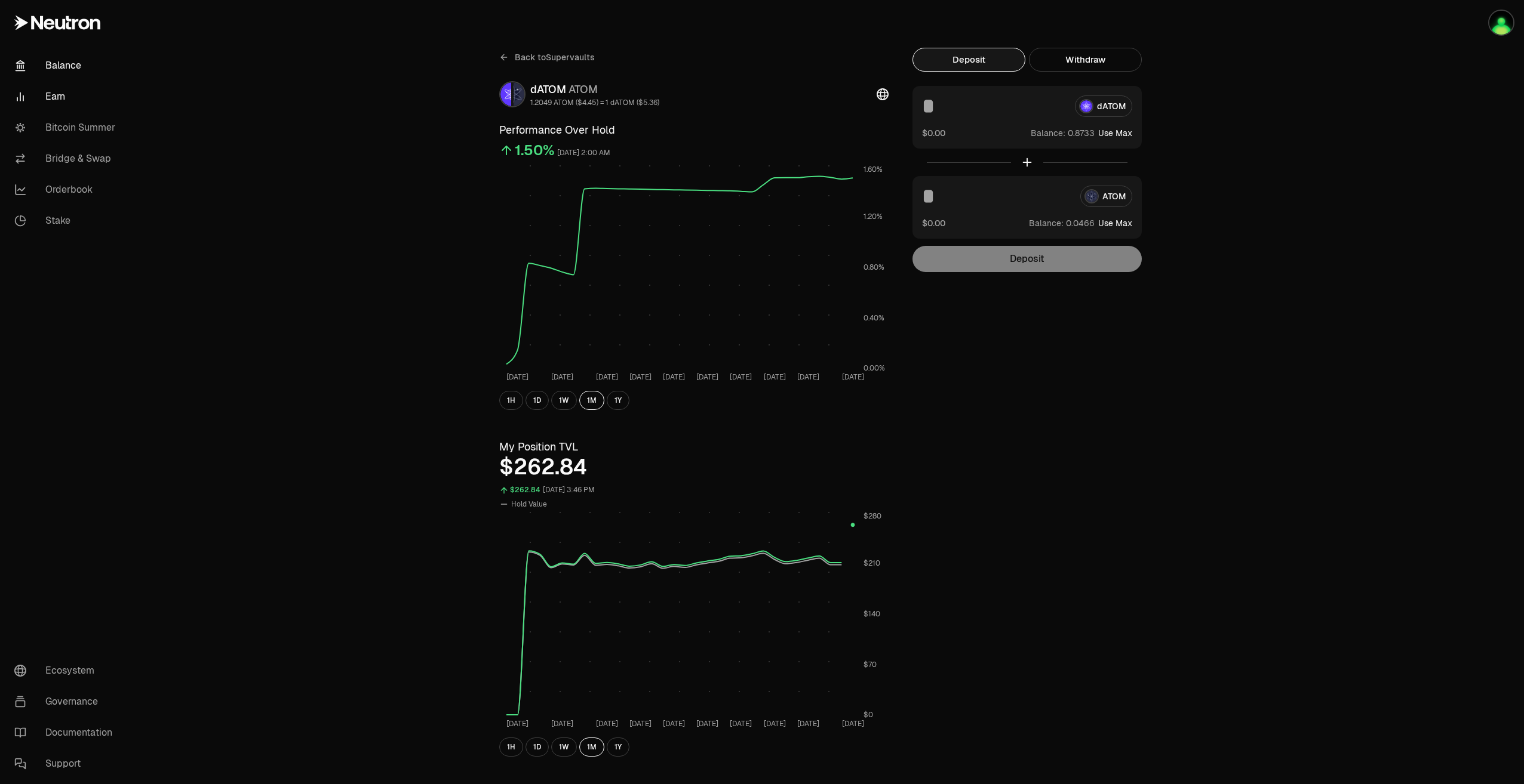
click at [73, 66] on link "Balance" at bounding box center [67, 66] width 125 height 31
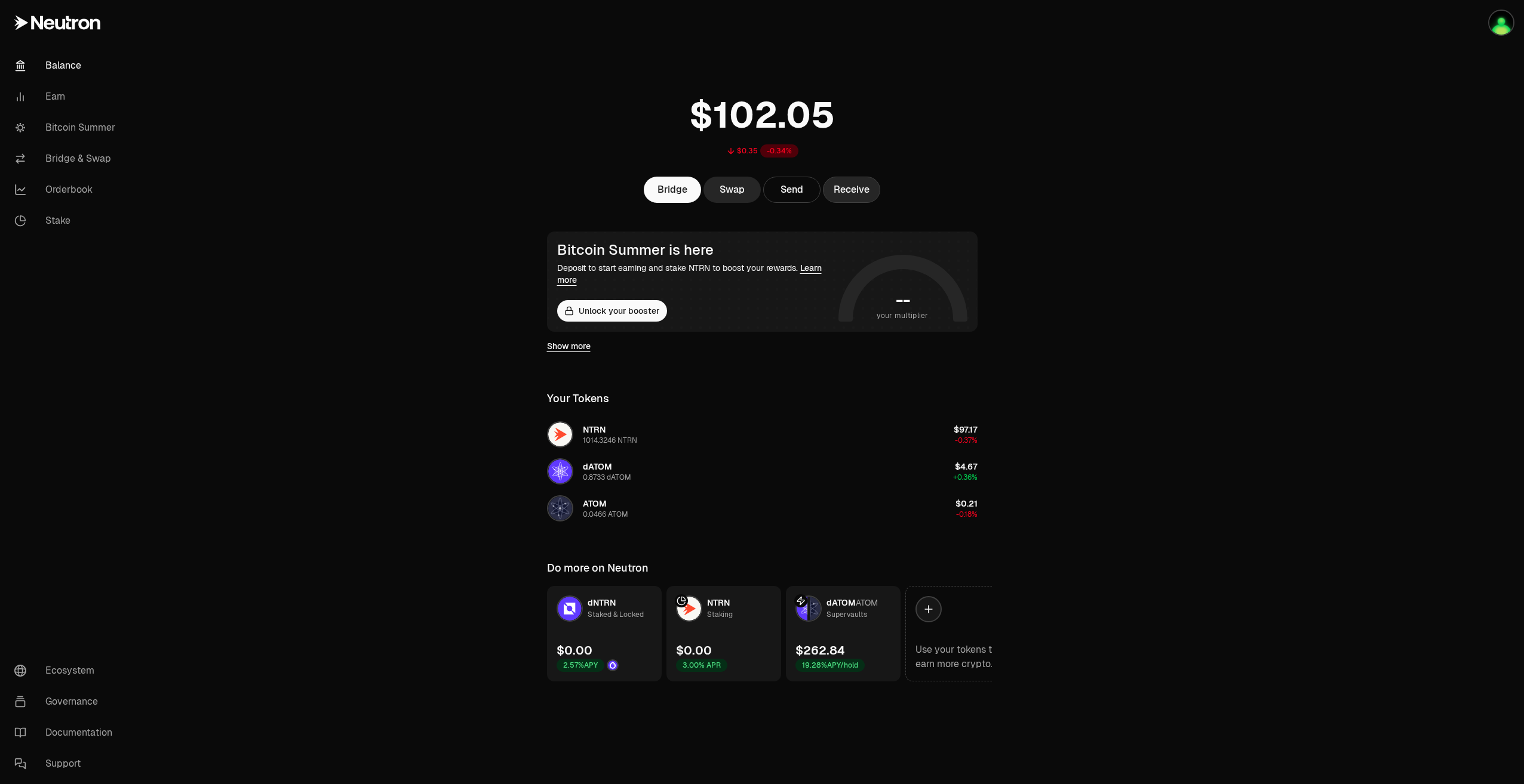
click at [849, 187] on button "Receive" at bounding box center [851, 189] width 57 height 26
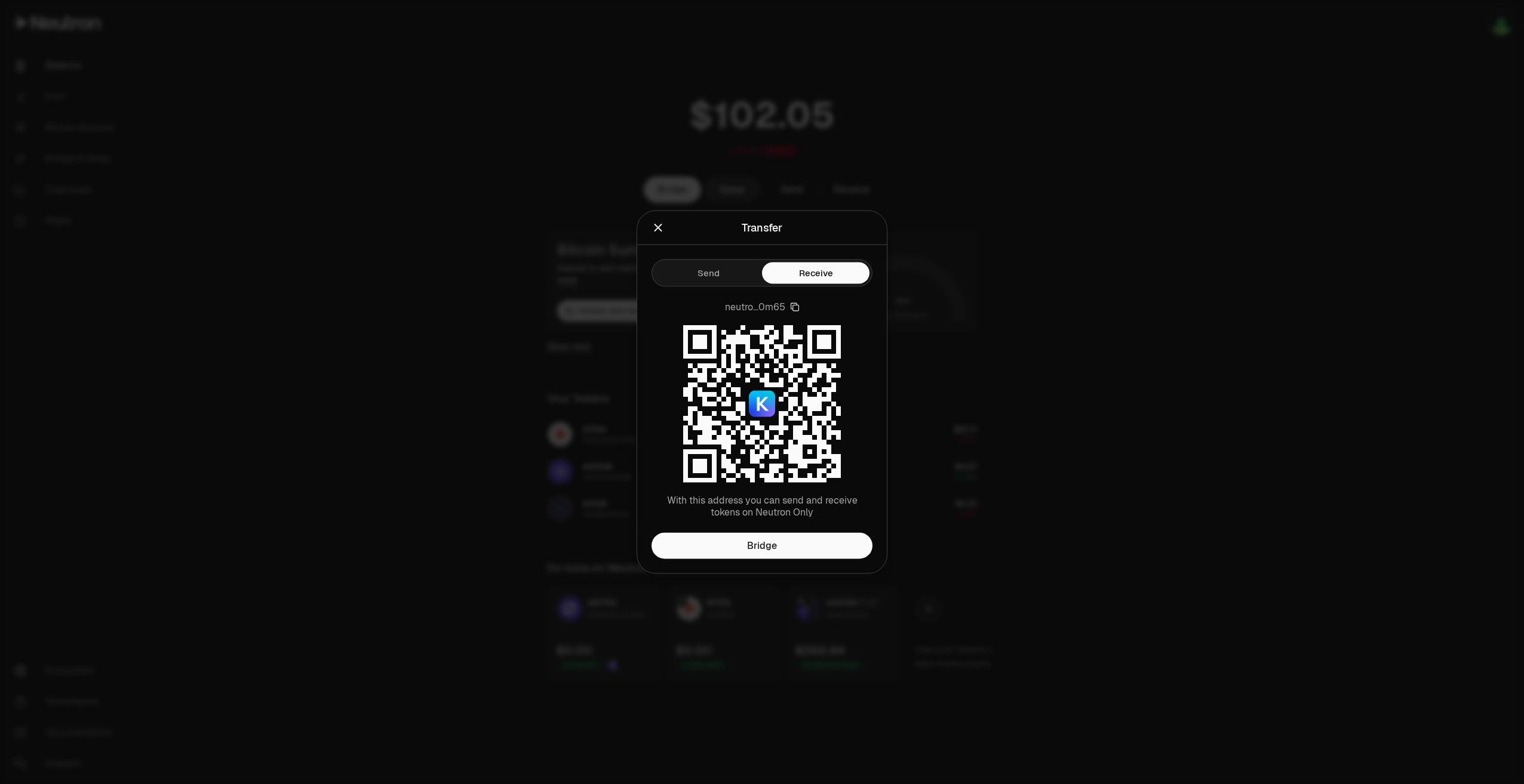
click at [695, 283] on button "Send" at bounding box center [708, 274] width 108 height 22
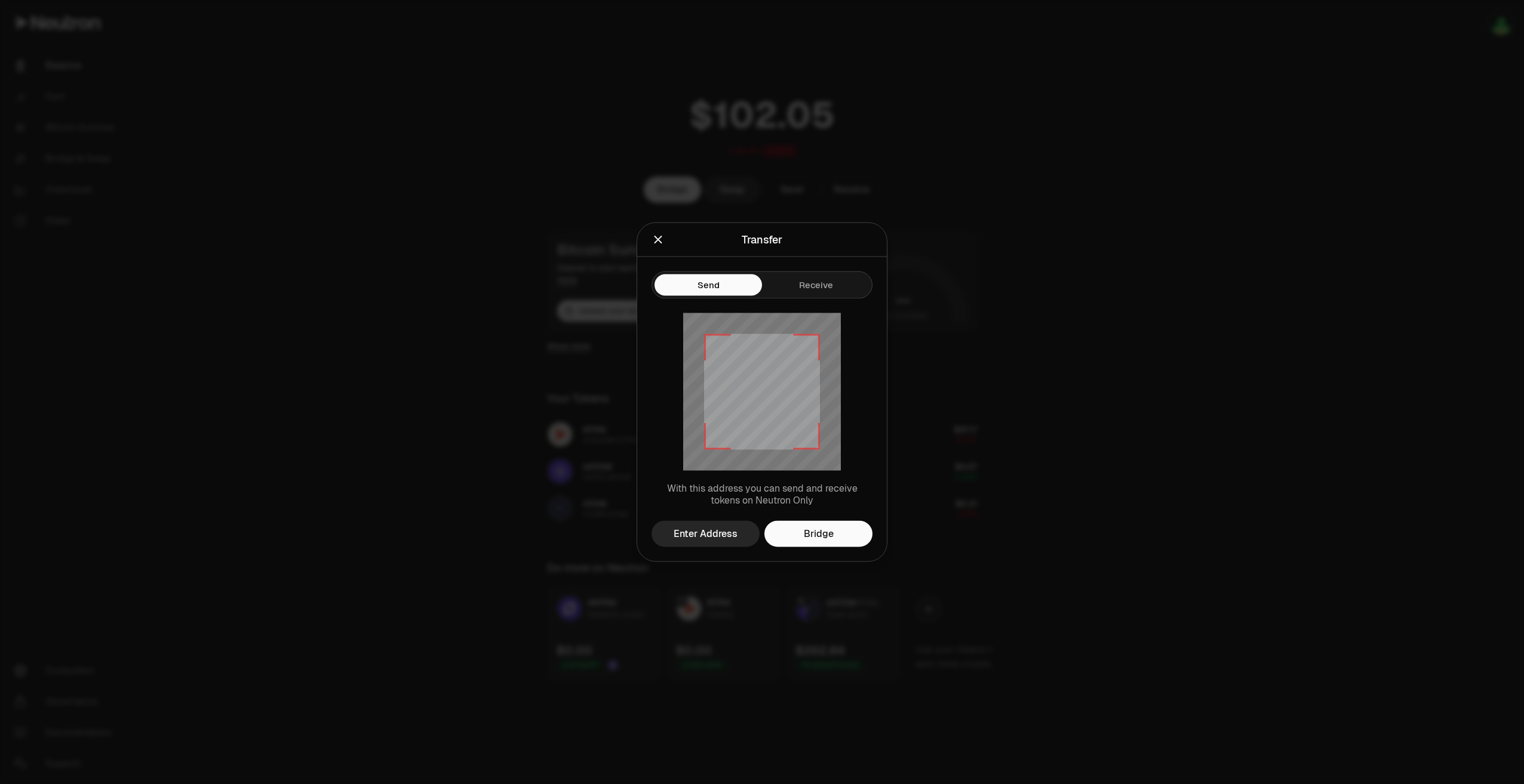
click at [661, 240] on icon "Close" at bounding box center [658, 240] width 13 height 13
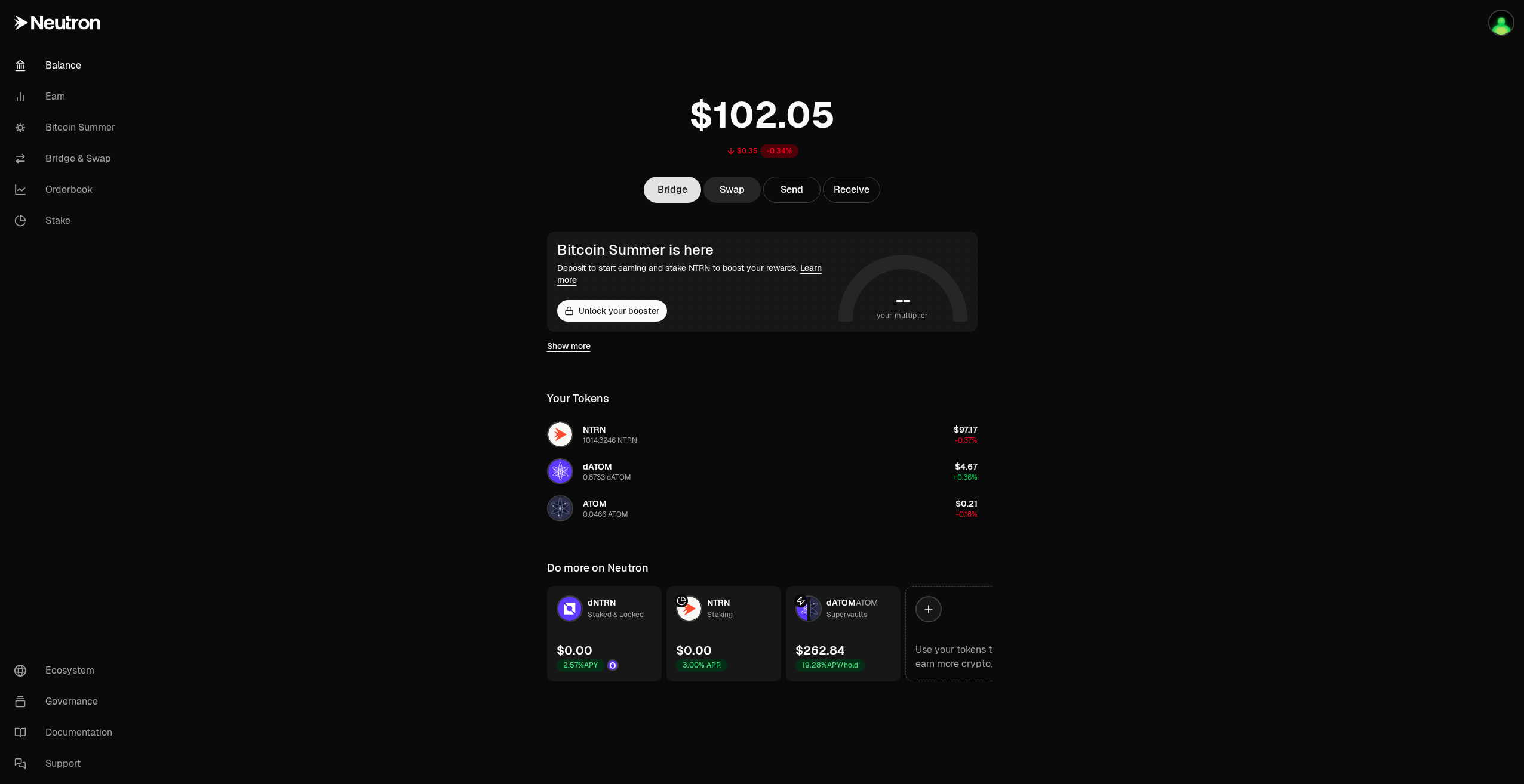
click at [682, 193] on link "Bridge" at bounding box center [672, 189] width 57 height 26
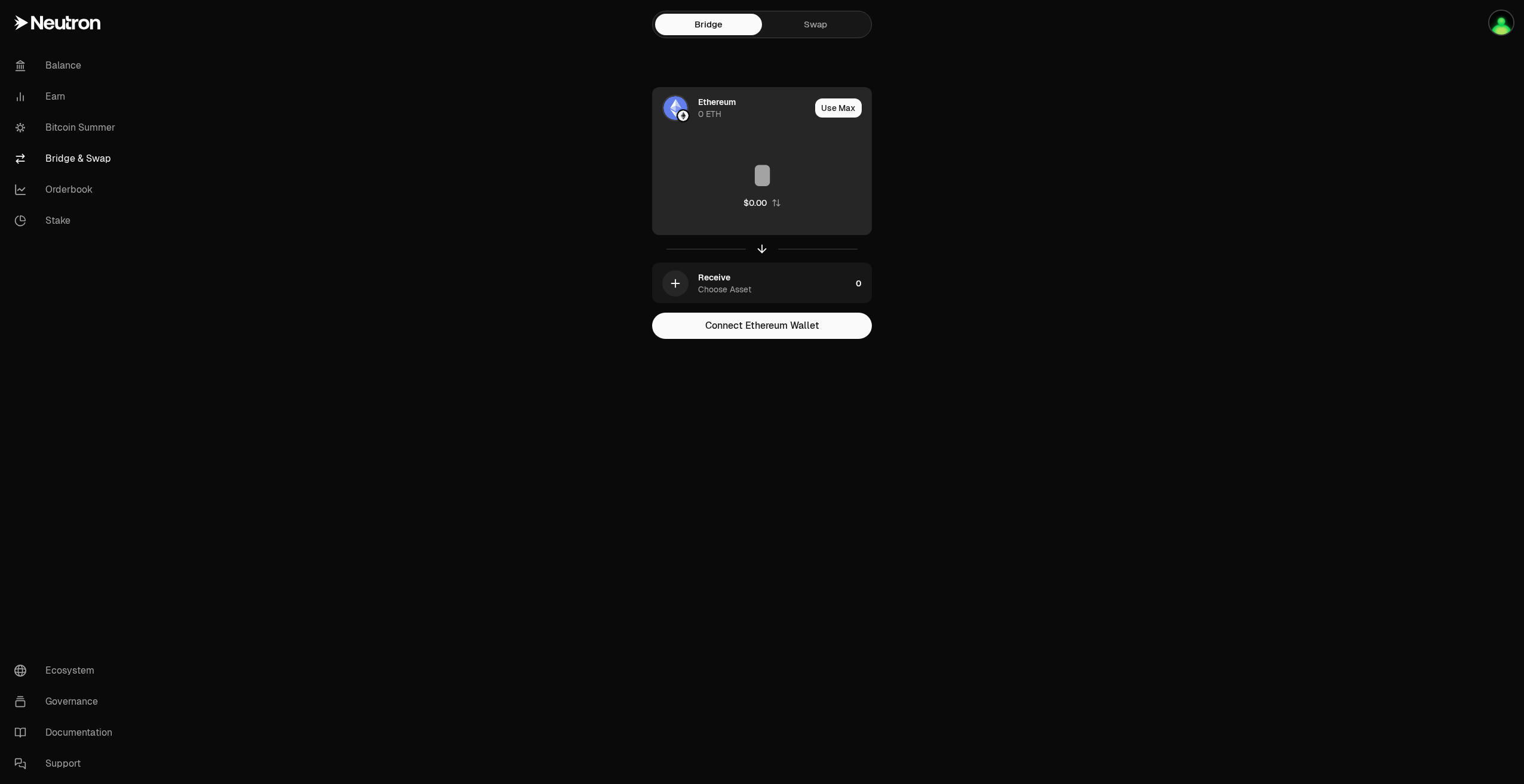
click at [712, 106] on div "Ethereum" at bounding box center [716, 101] width 38 height 12
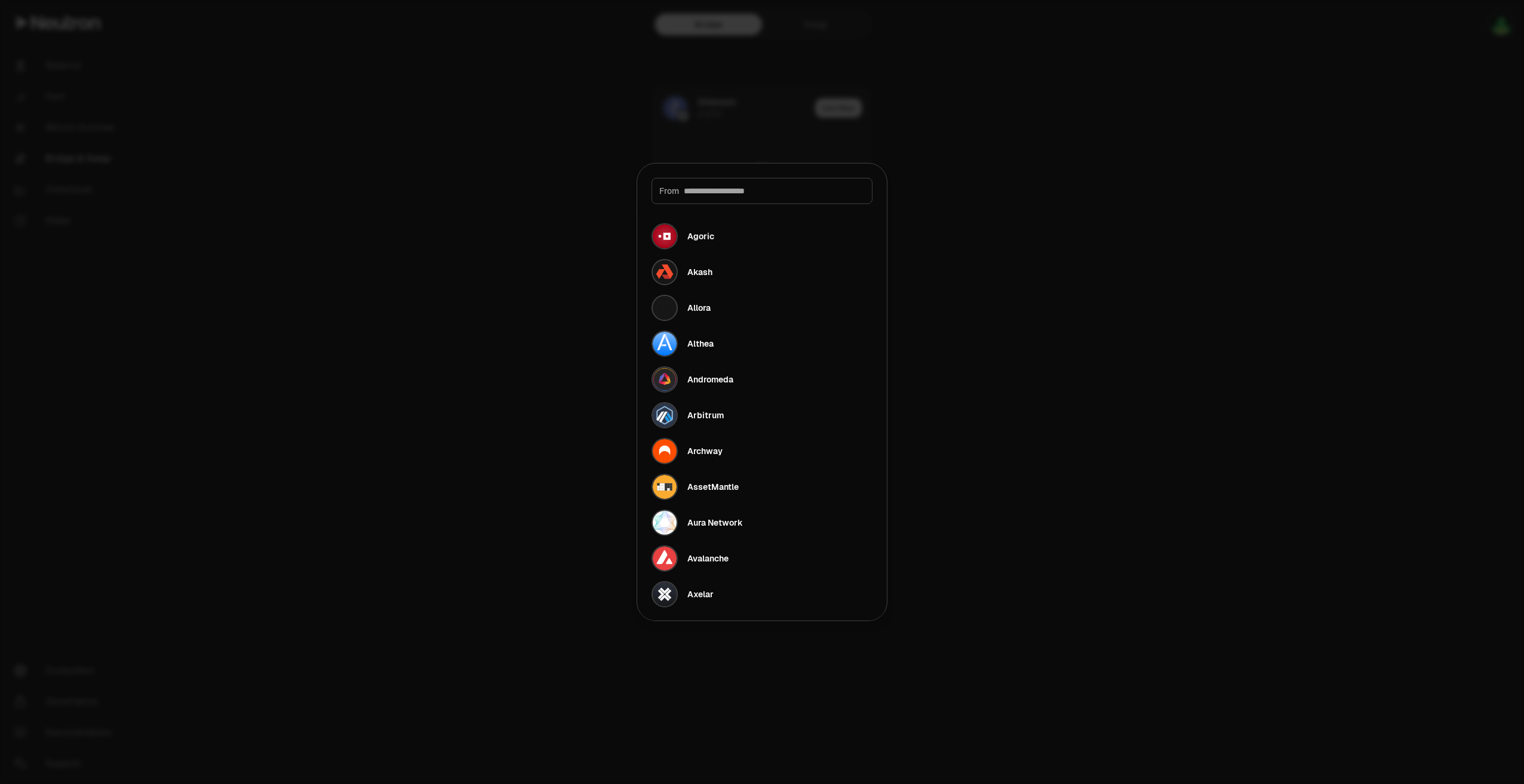
click at [731, 196] on input at bounding box center [774, 190] width 181 height 12
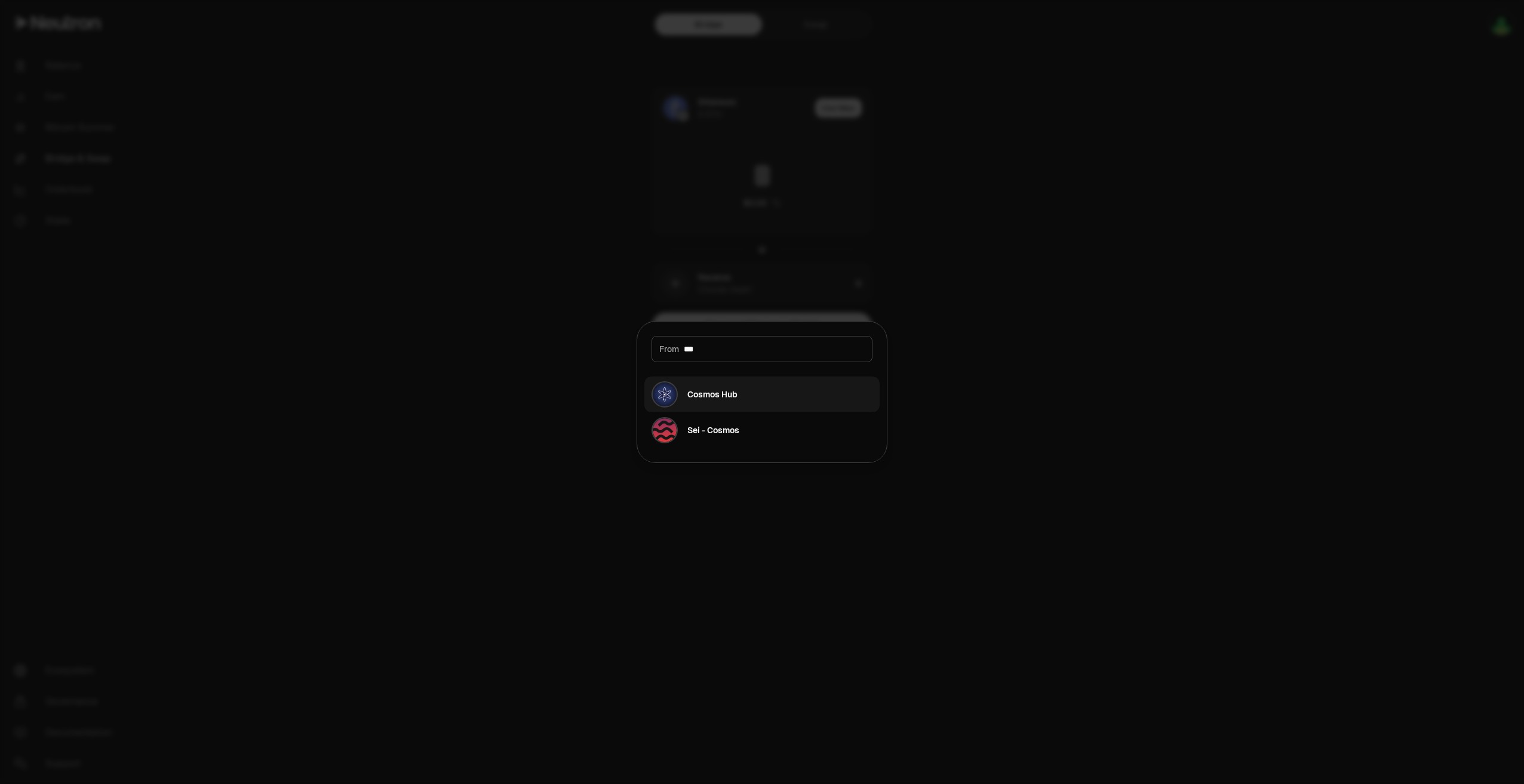
type input "***"
click at [736, 399] on div "Cosmos Hub" at bounding box center [712, 394] width 50 height 12
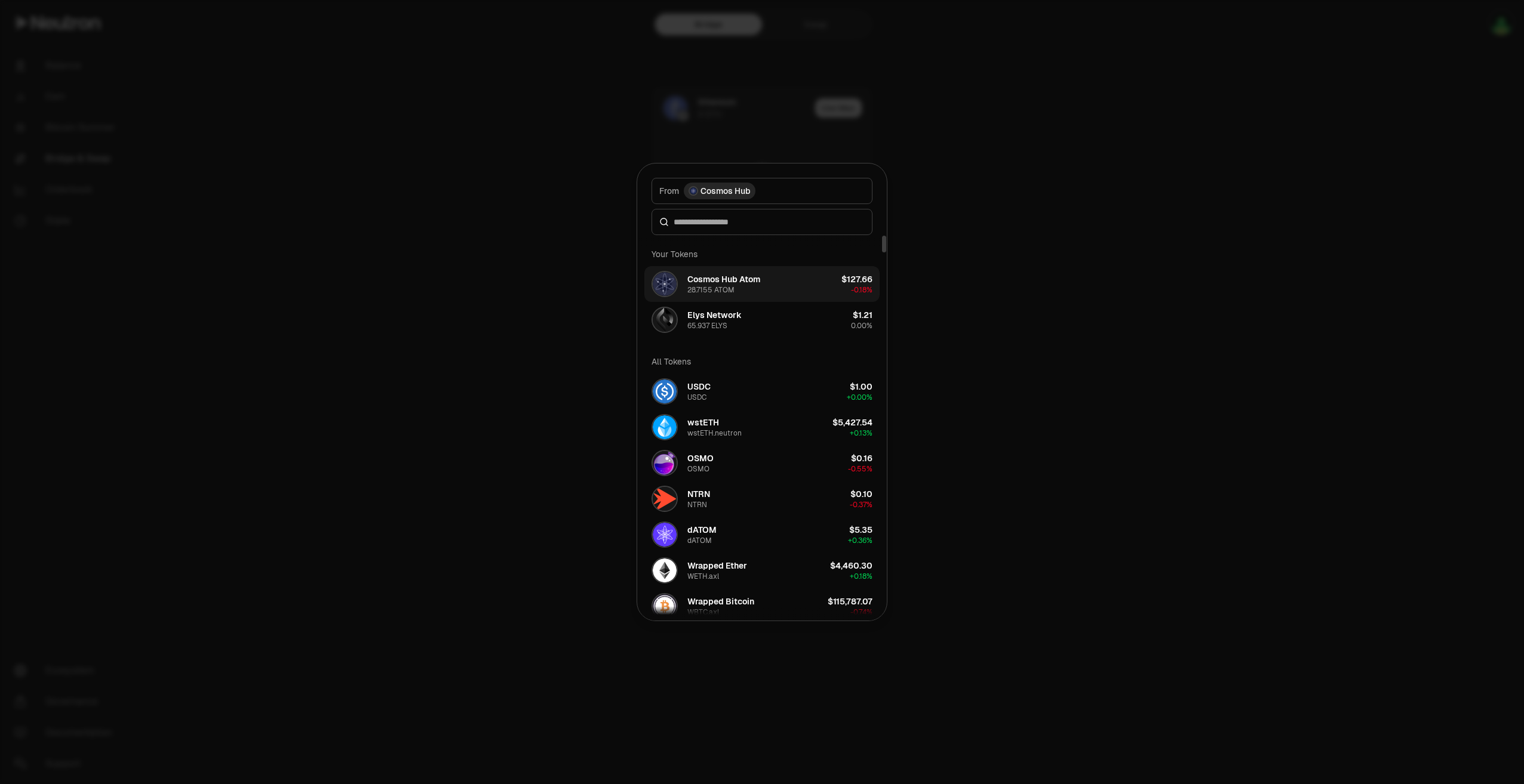
click at [742, 281] on div "Cosmos Hub Atom" at bounding box center [723, 278] width 73 height 12
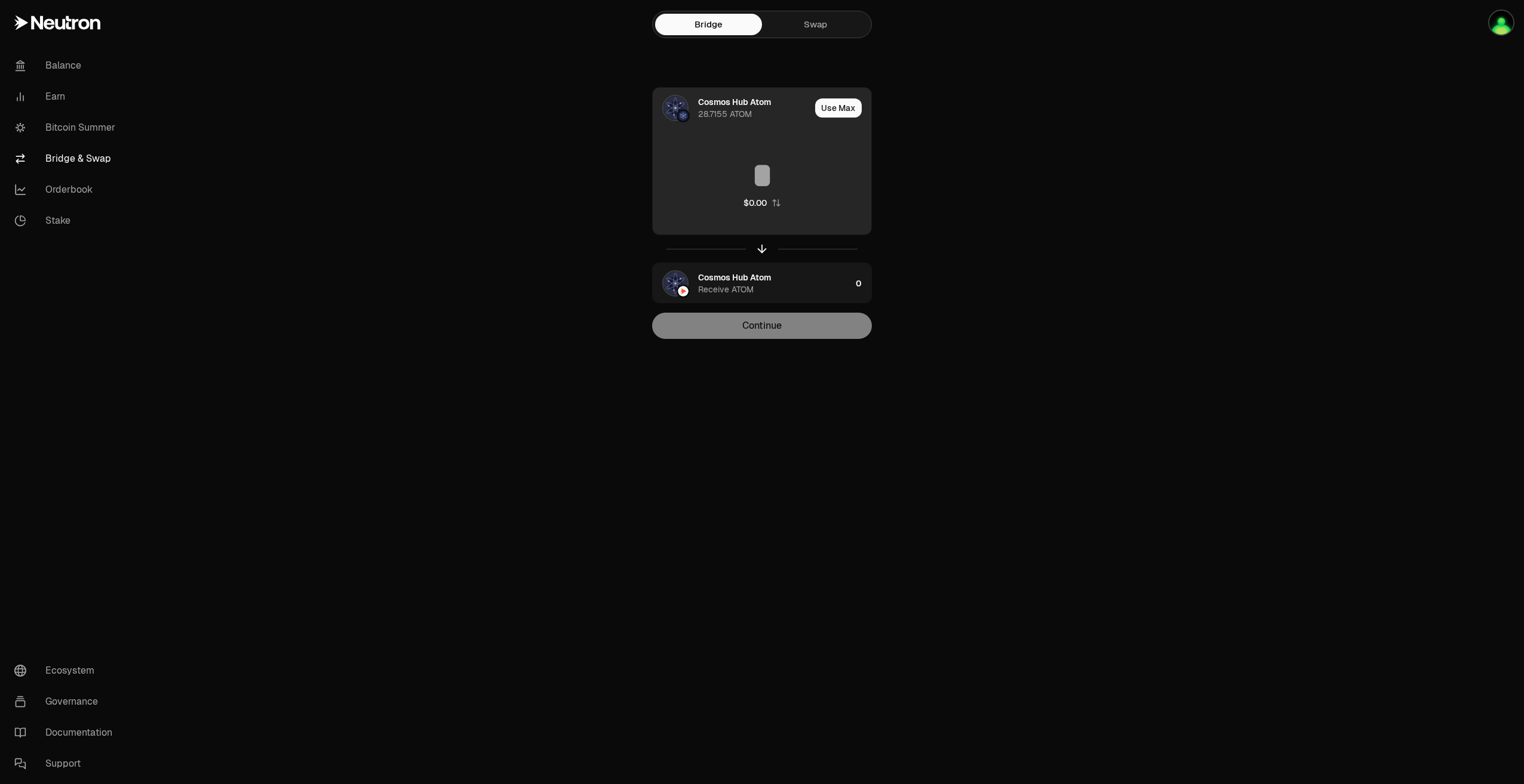
click at [760, 170] on input at bounding box center [762, 176] width 218 height 36
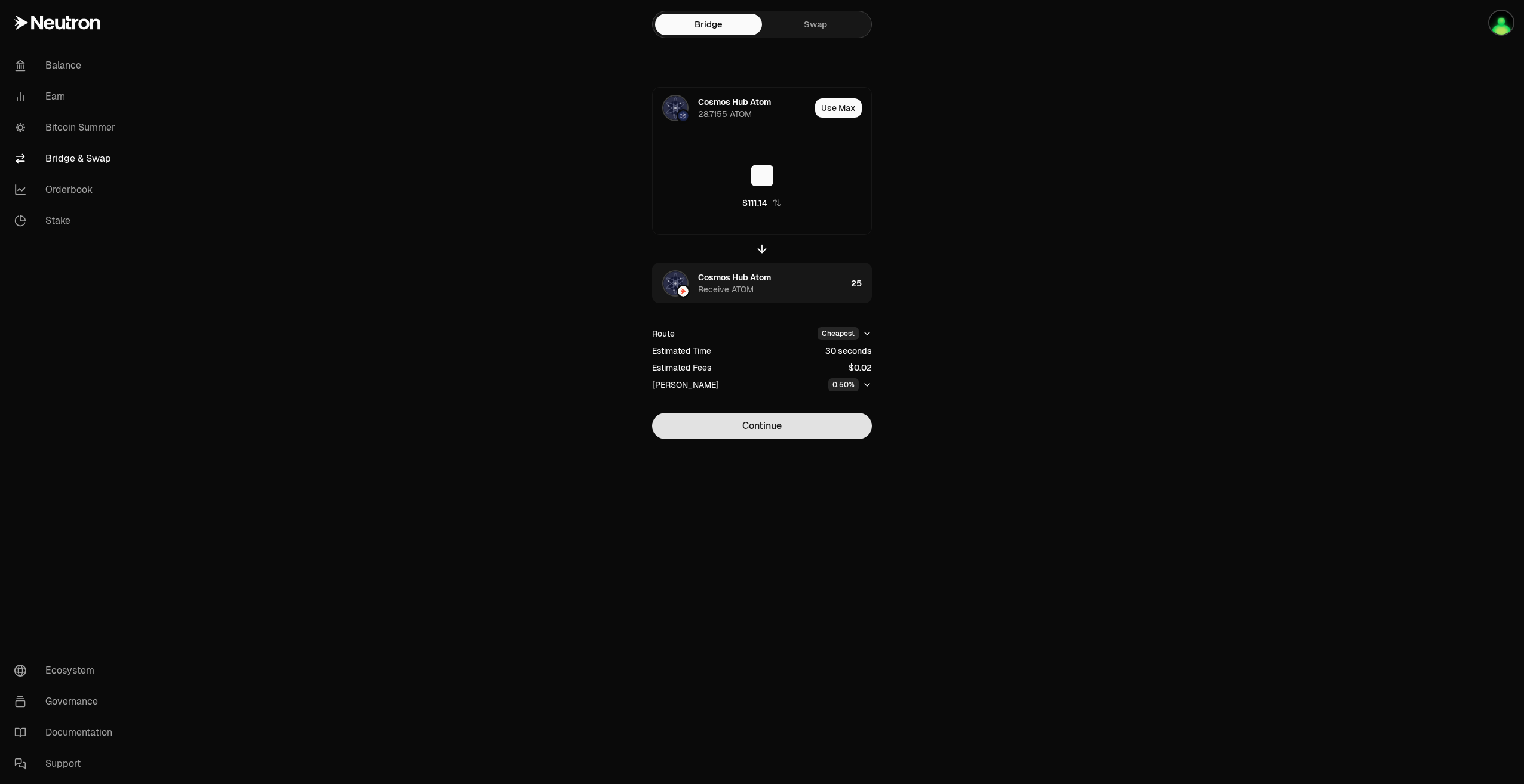
type input "**"
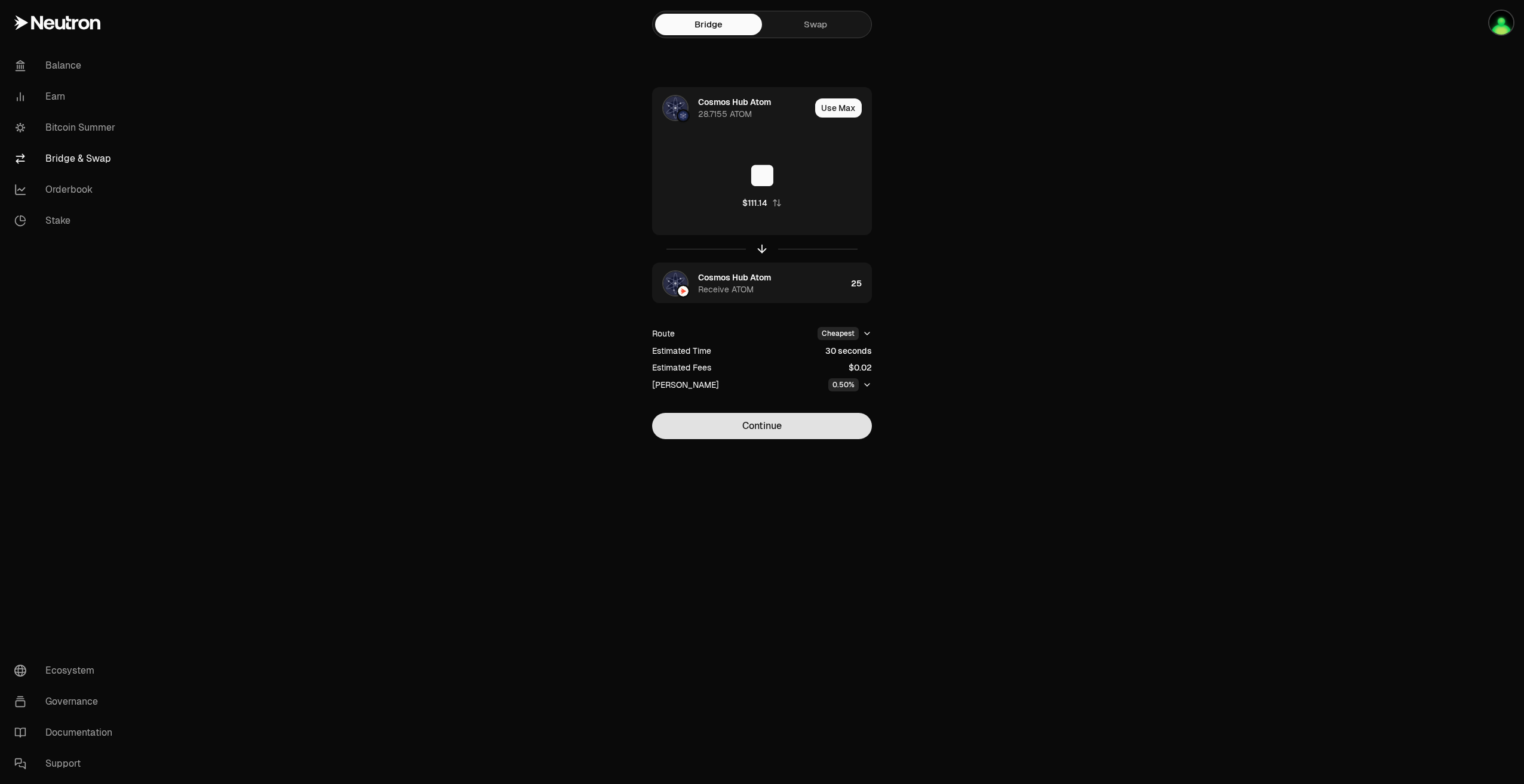
click at [772, 431] on button "Continue" at bounding box center [762, 426] width 220 height 26
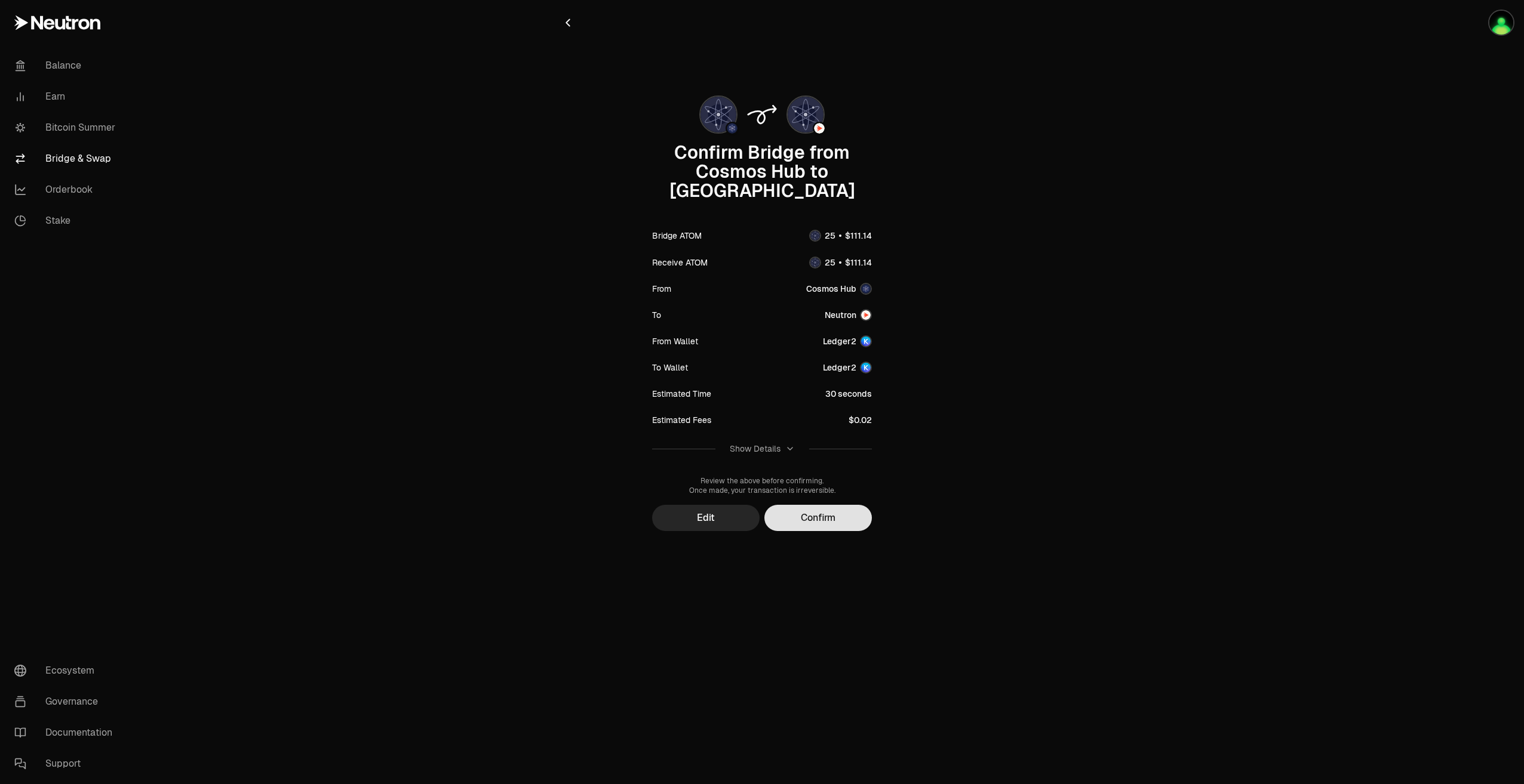
click at [824, 505] on button "Confirm" at bounding box center [818, 518] width 108 height 26
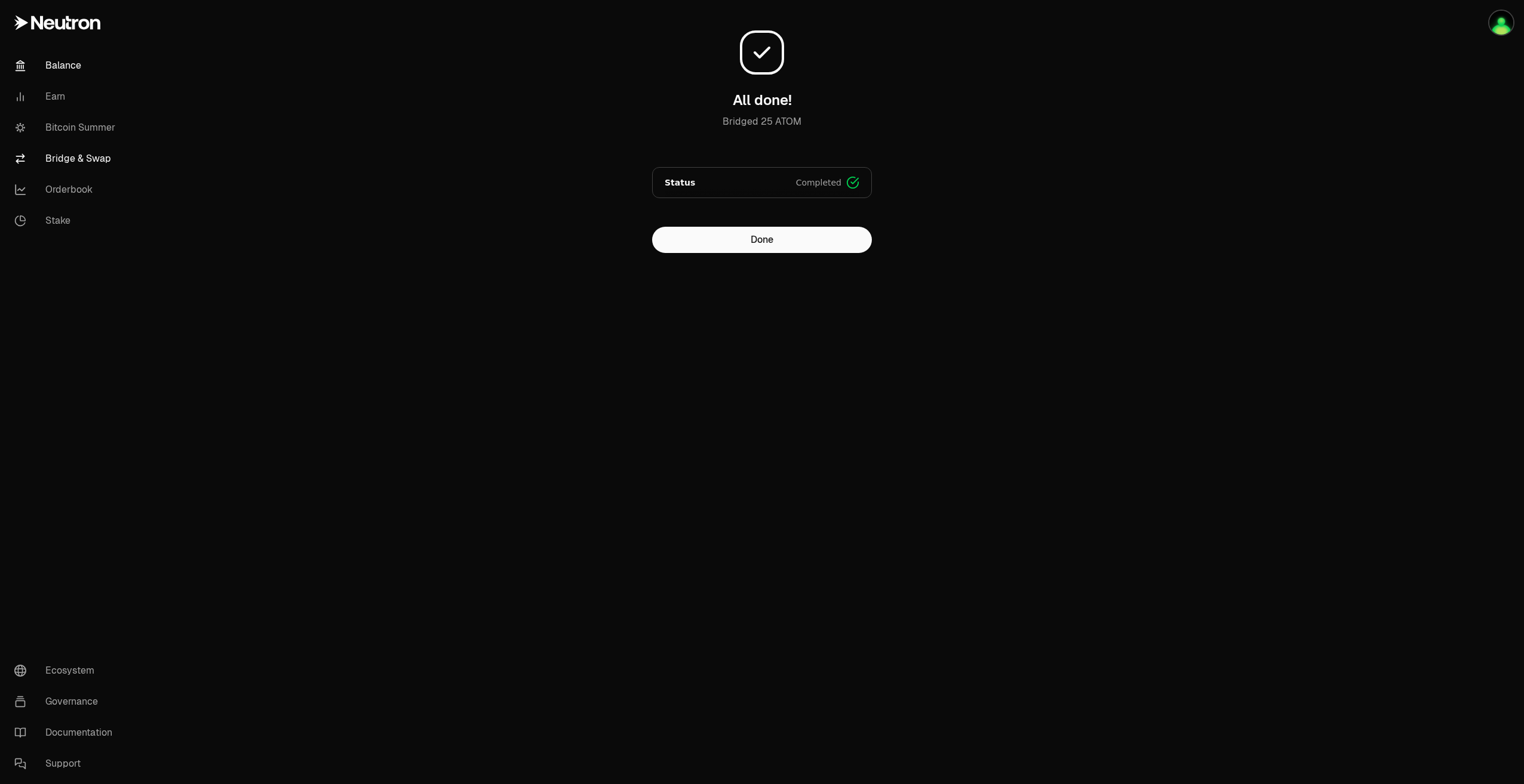
click at [70, 75] on link "Balance" at bounding box center [67, 66] width 125 height 31
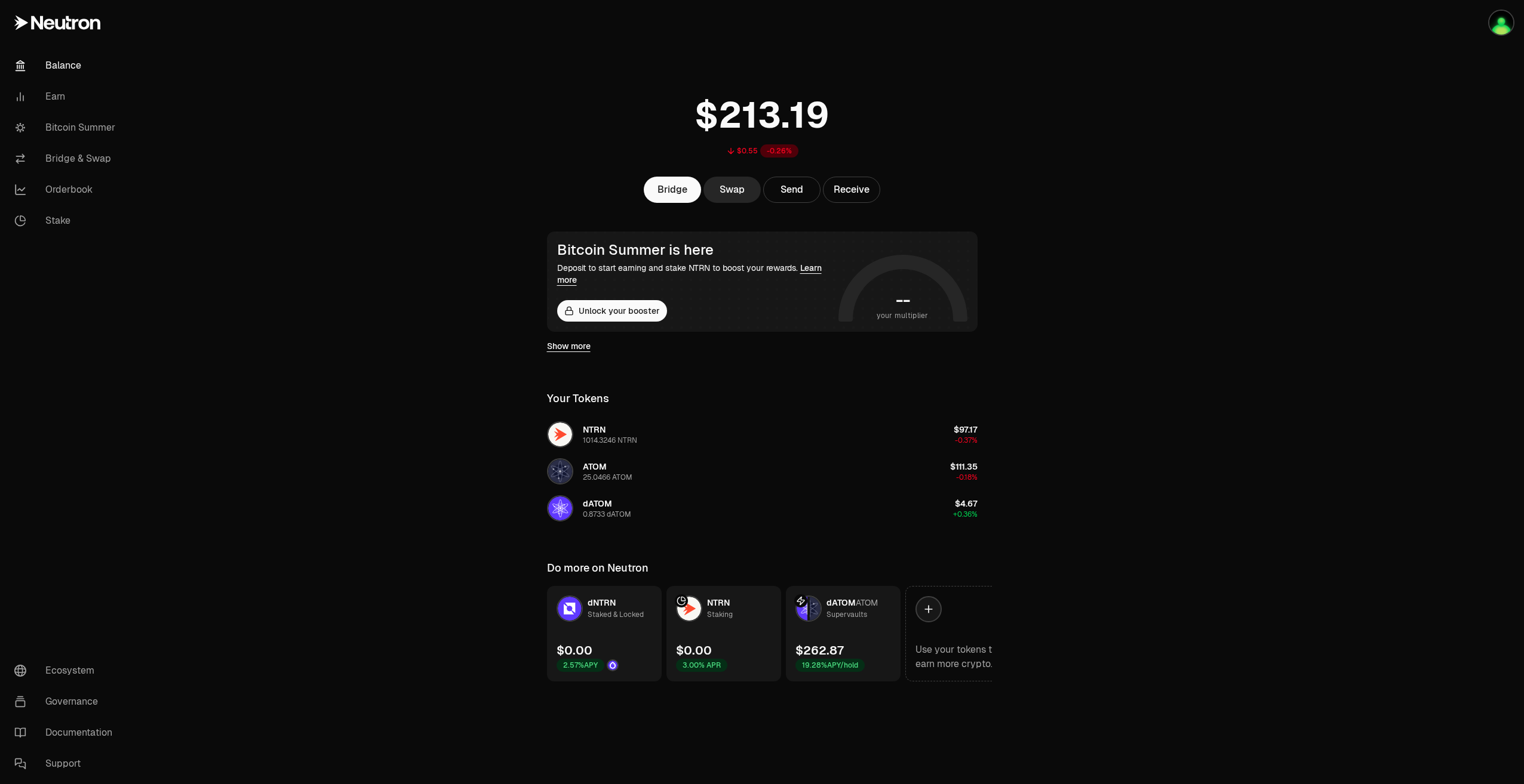
click at [845, 621] on div "dATOM ATOM Supervaults" at bounding box center [836, 608] width 83 height 26
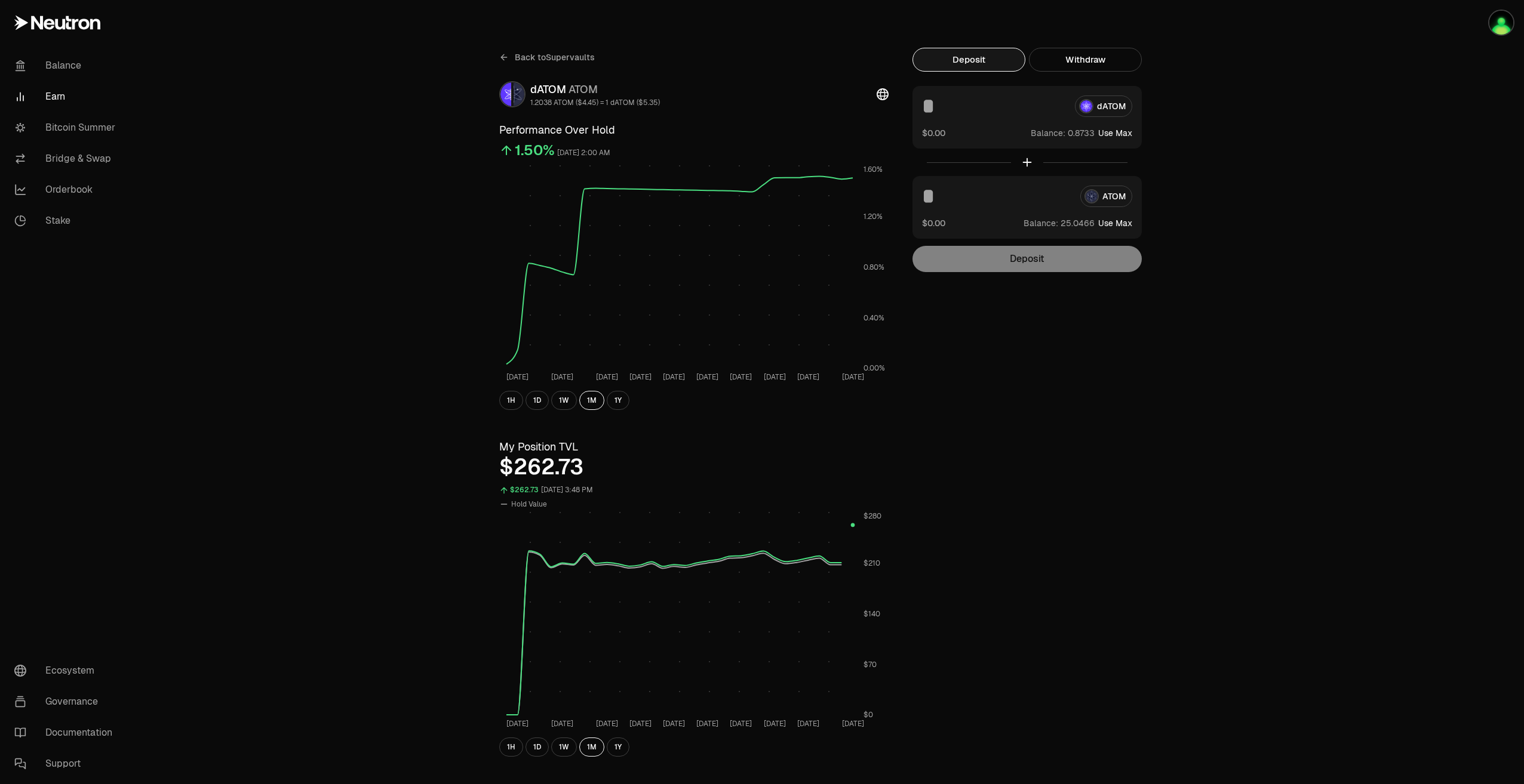
click at [1126, 223] on button "Use Max" at bounding box center [1115, 223] width 34 height 12
type input "*********"
click at [1101, 263] on button "Deposit" at bounding box center [1027, 259] width 229 height 26
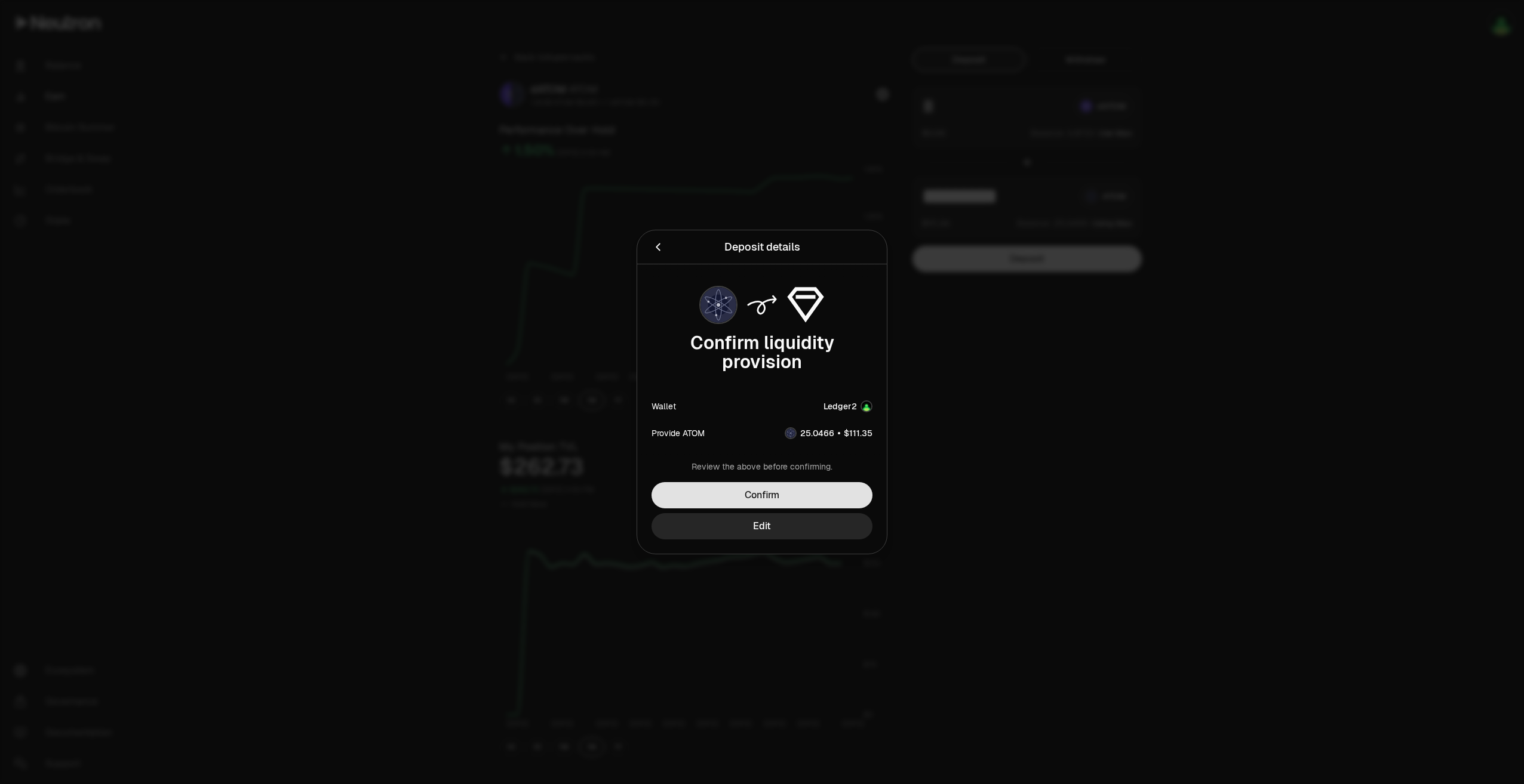
click at [835, 497] on button "Confirm" at bounding box center [762, 496] width 221 height 26
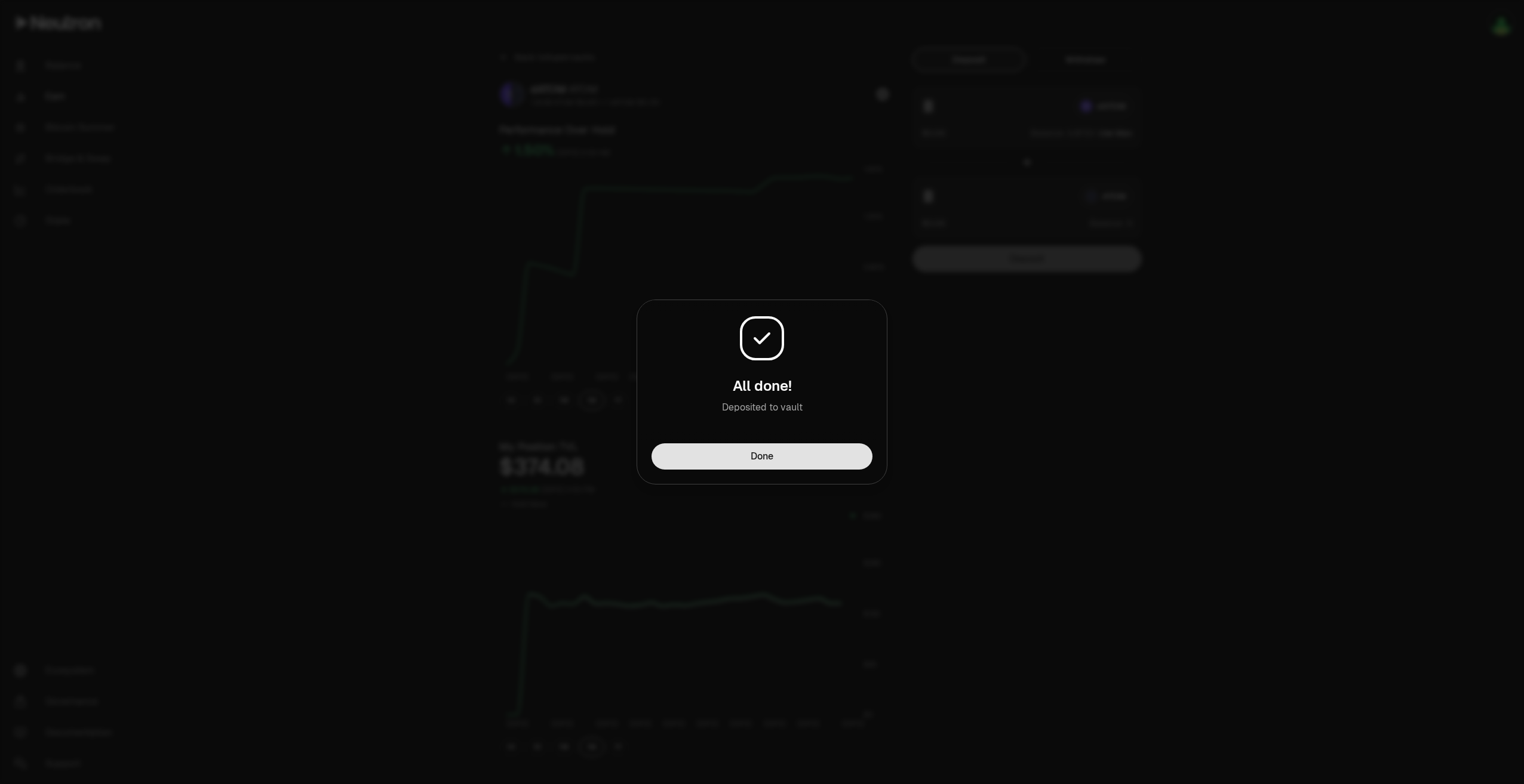
click at [769, 454] on button "Done" at bounding box center [762, 456] width 221 height 26
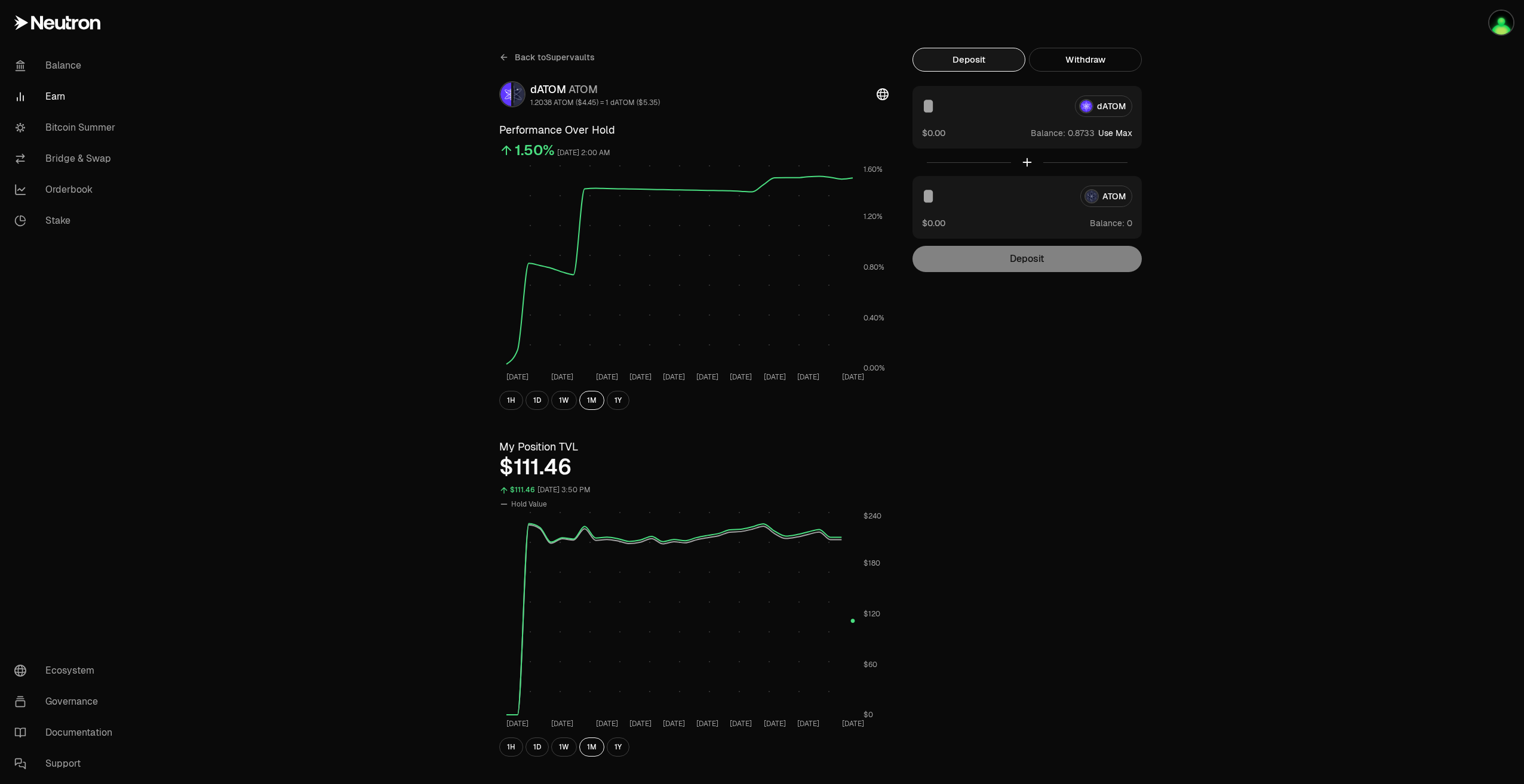
click at [504, 61] on icon at bounding box center [504, 57] width 9 height 9
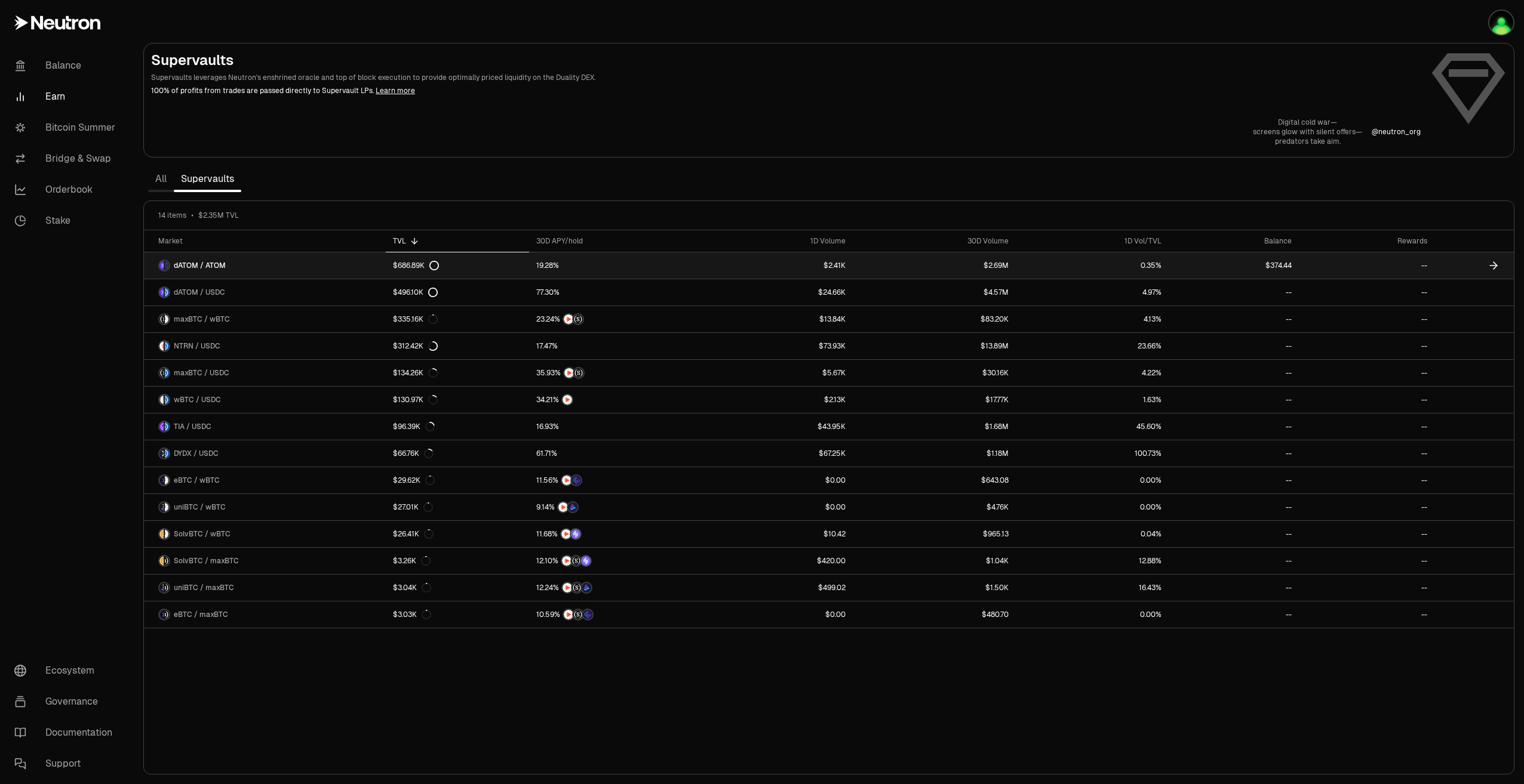
click at [502, 275] on link "$686.89K" at bounding box center [457, 265] width 142 height 26
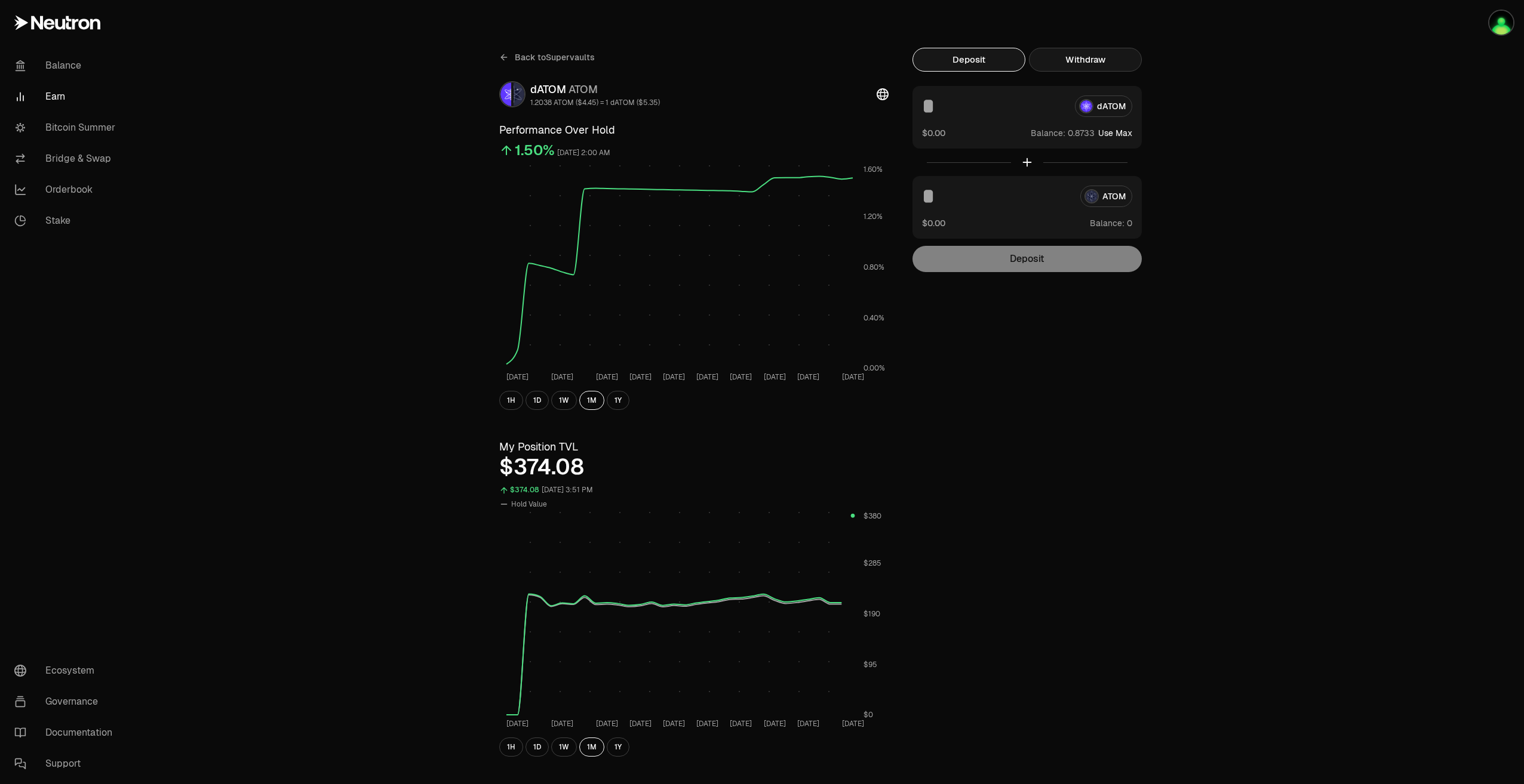
click at [1072, 61] on button "Withdraw" at bounding box center [1085, 60] width 113 height 24
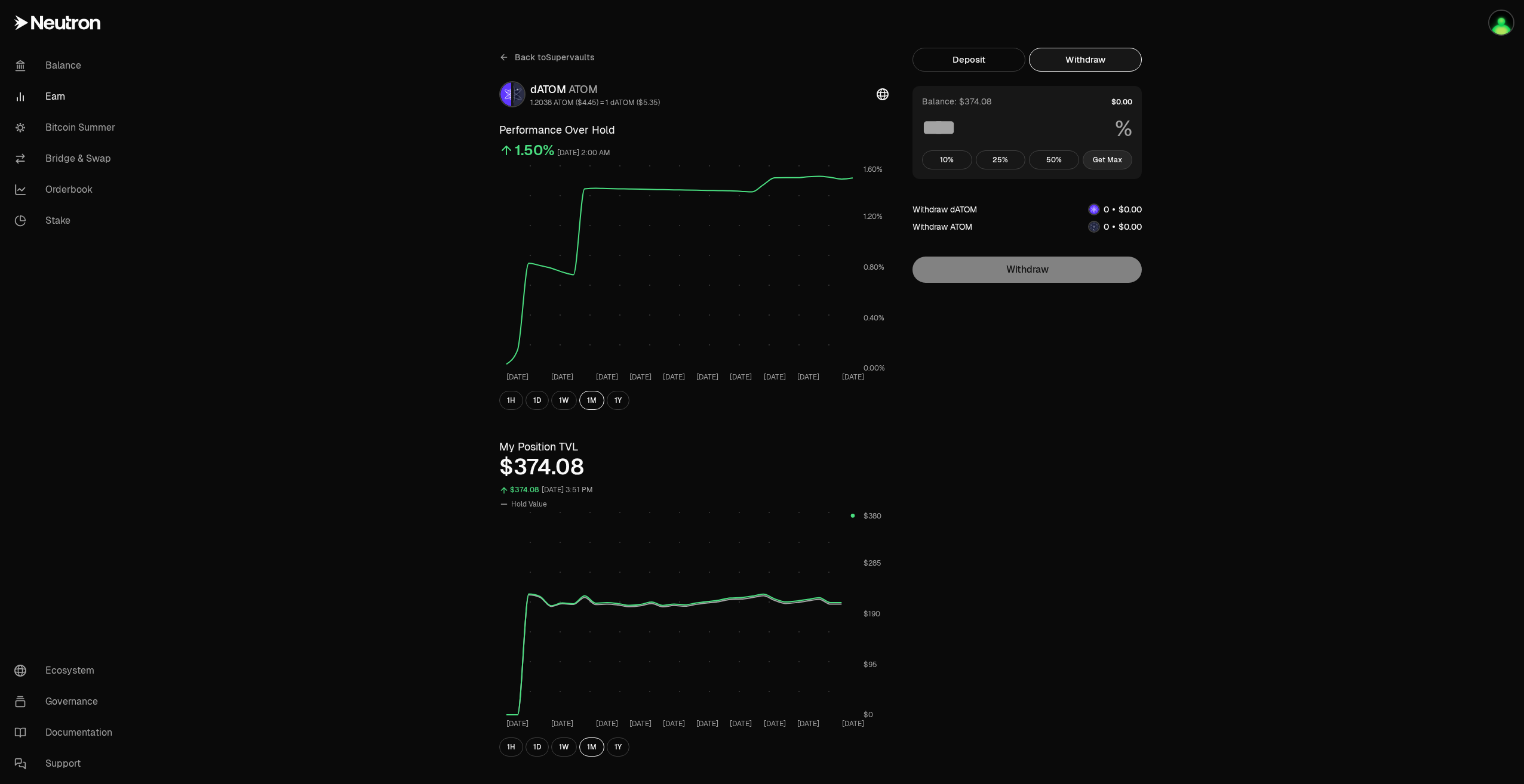
click at [1109, 159] on button "Get Max" at bounding box center [1107, 159] width 50 height 19
type input "***"
